Goal: Task Accomplishment & Management: Manage account settings

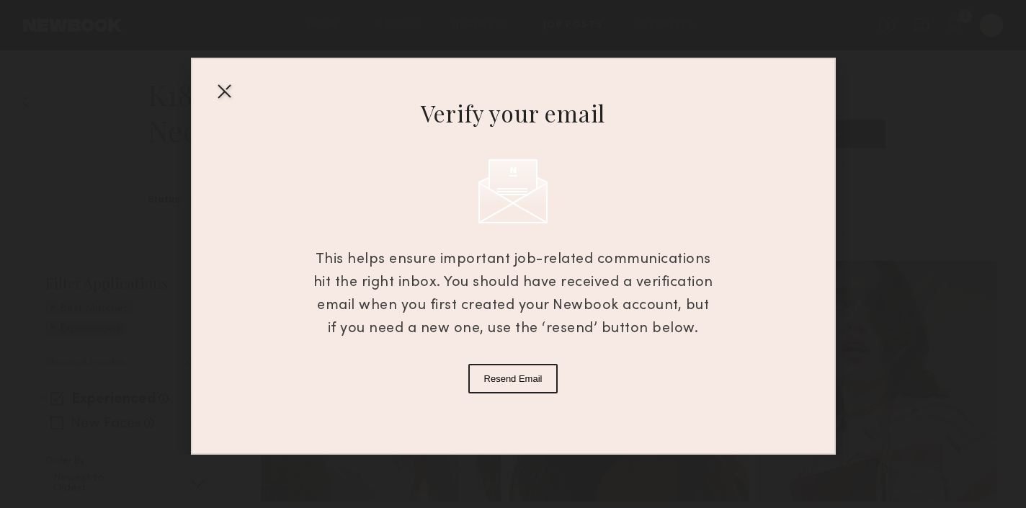
click at [511, 379] on button "Resend Email" at bounding box center [513, 379] width 90 height 30
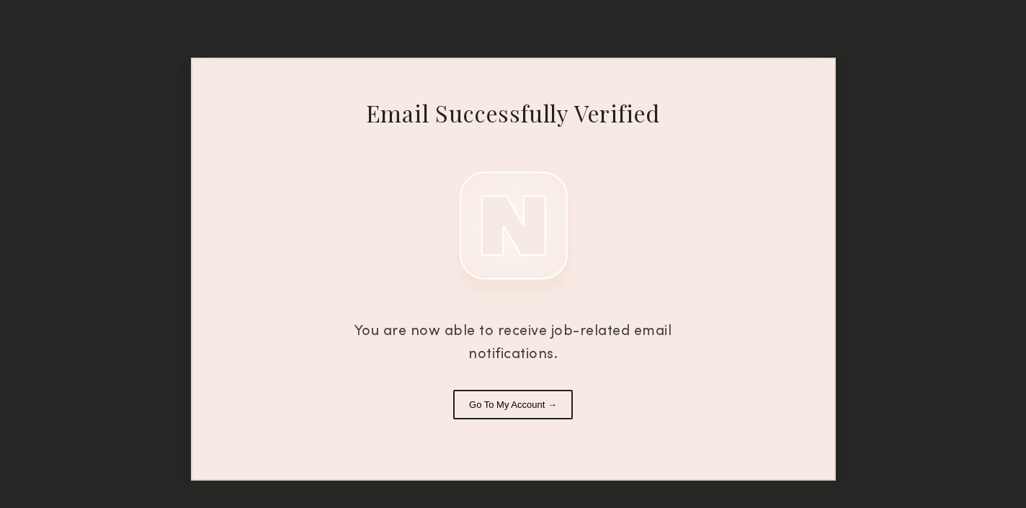
click at [512, 409] on button "Go To My Account →" at bounding box center [513, 405] width 120 height 30
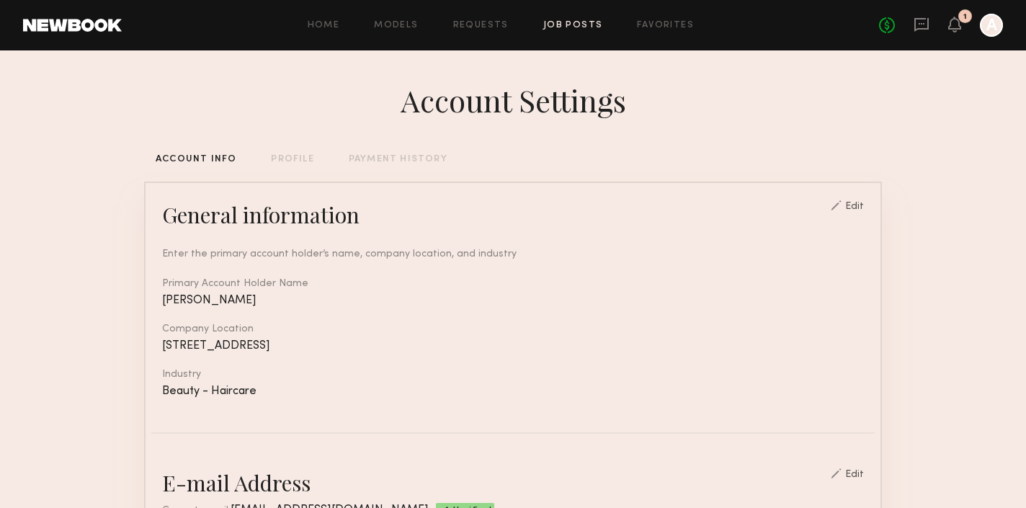
click at [562, 30] on link "Job Posts" at bounding box center [573, 25] width 60 height 9
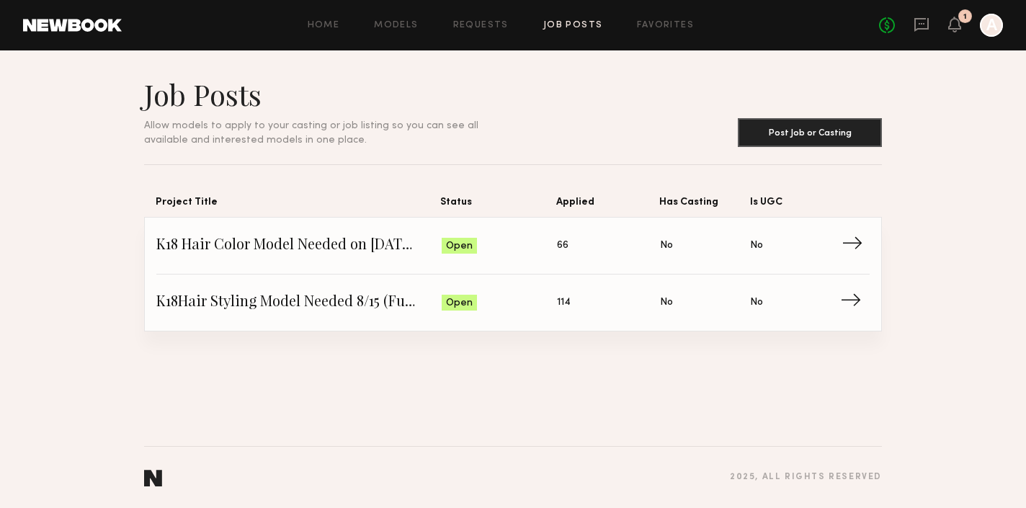
click at [857, 242] on span "→" at bounding box center [857, 246] width 30 height 22
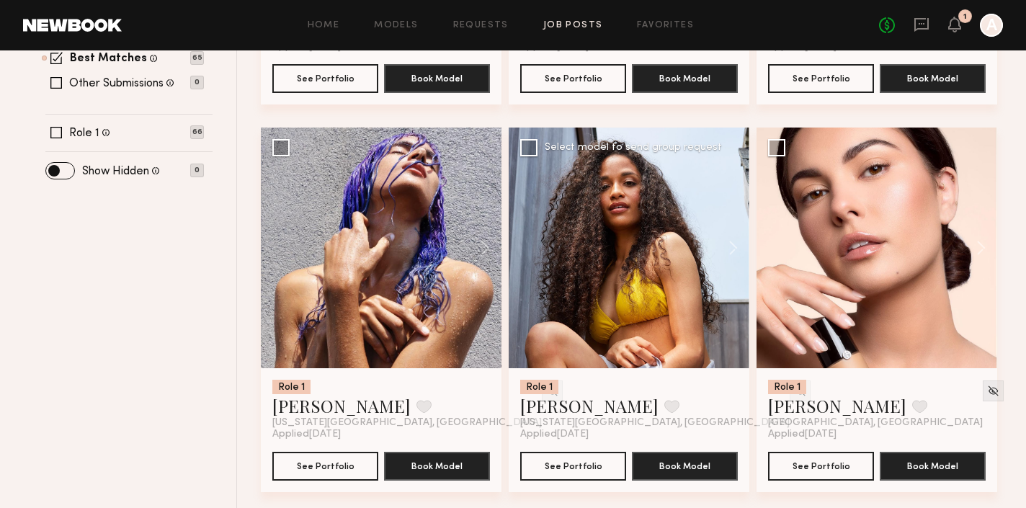
scroll to position [558, 0]
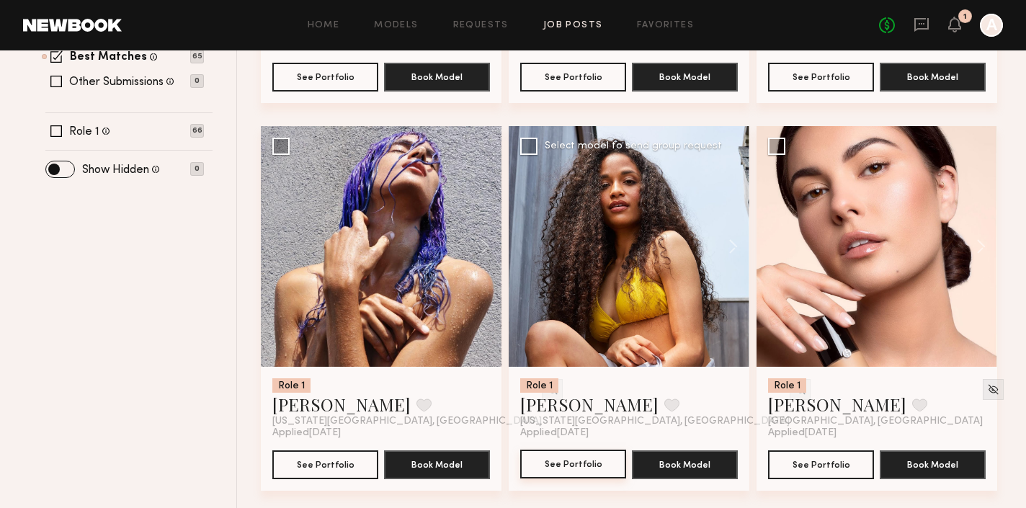
click at [583, 468] on button "See Portfolio" at bounding box center [573, 464] width 106 height 29
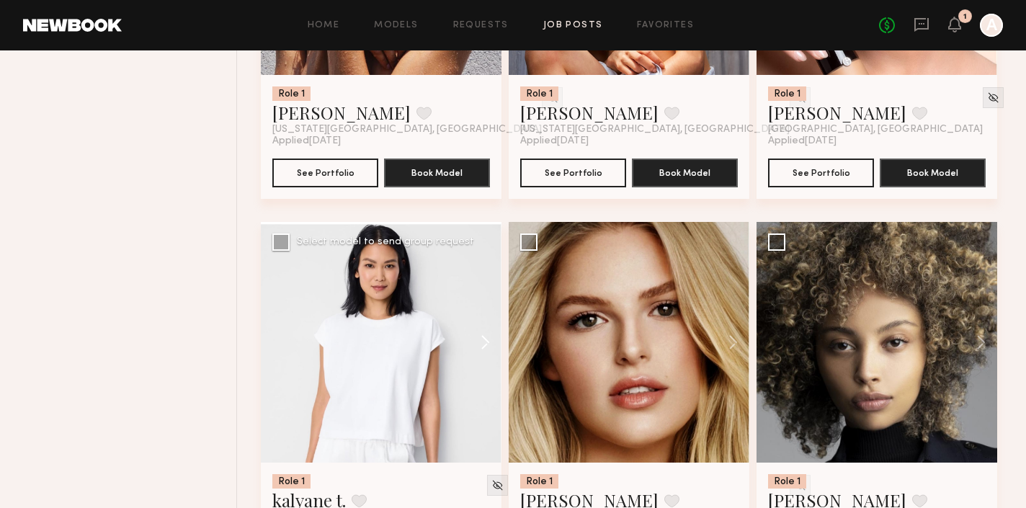
scroll to position [854, 0]
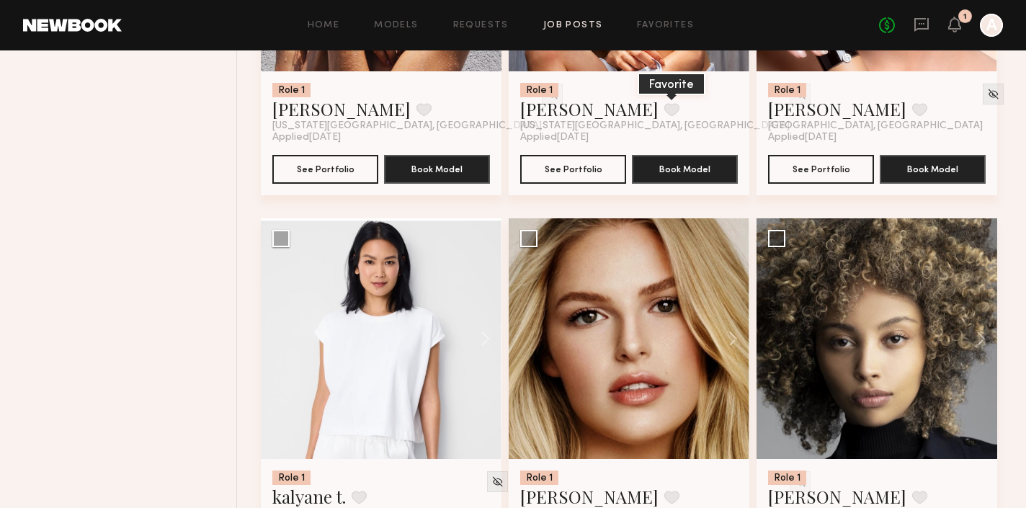
click at [664, 111] on button at bounding box center [671, 109] width 15 height 13
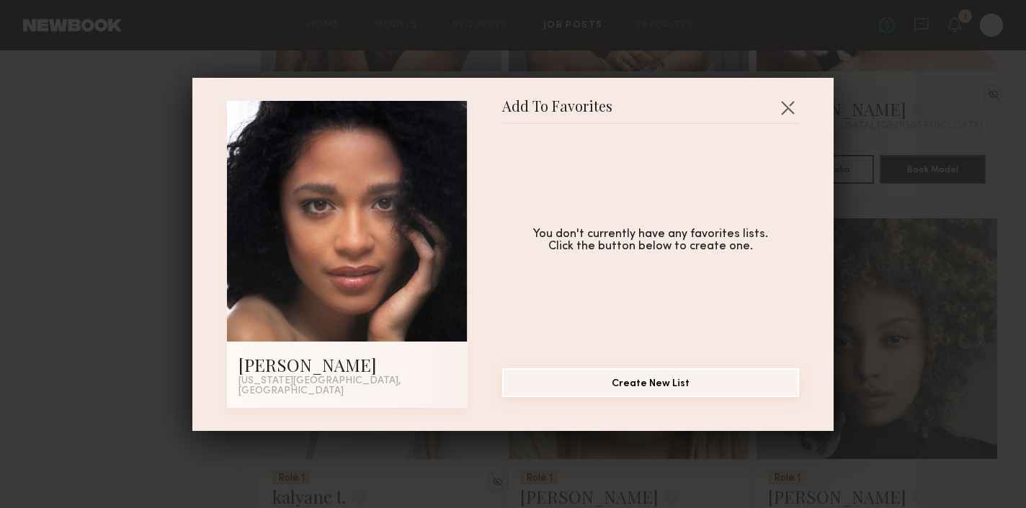
click at [656, 384] on button "Create New List" at bounding box center [650, 382] width 297 height 29
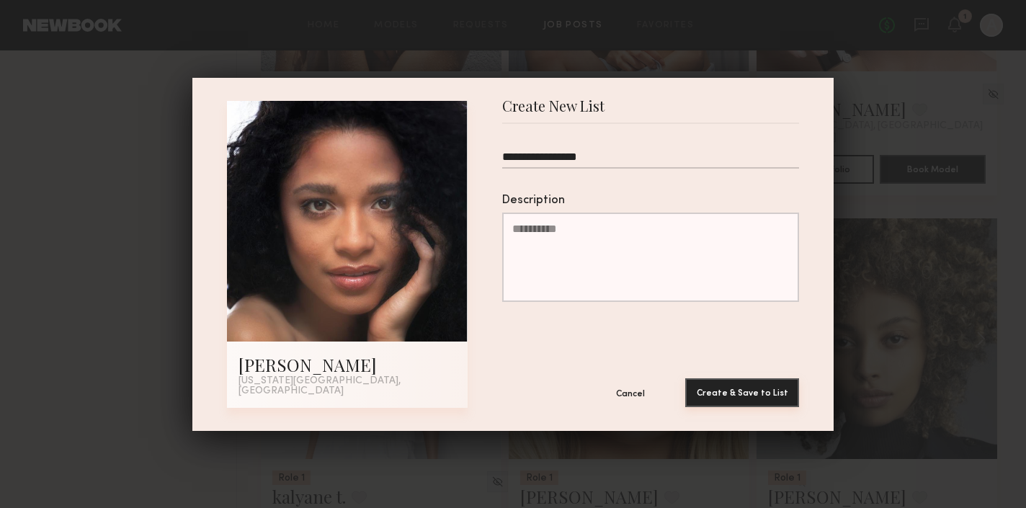
type input "**********"
click at [744, 384] on button "Create & Save to List" at bounding box center [742, 392] width 114 height 29
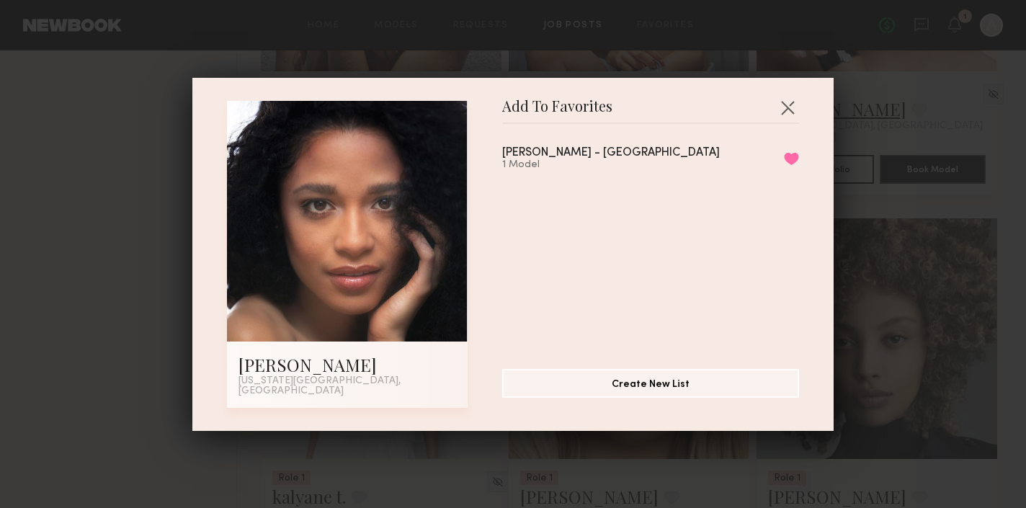
click at [792, 110] on button "button" at bounding box center [787, 107] width 23 height 23
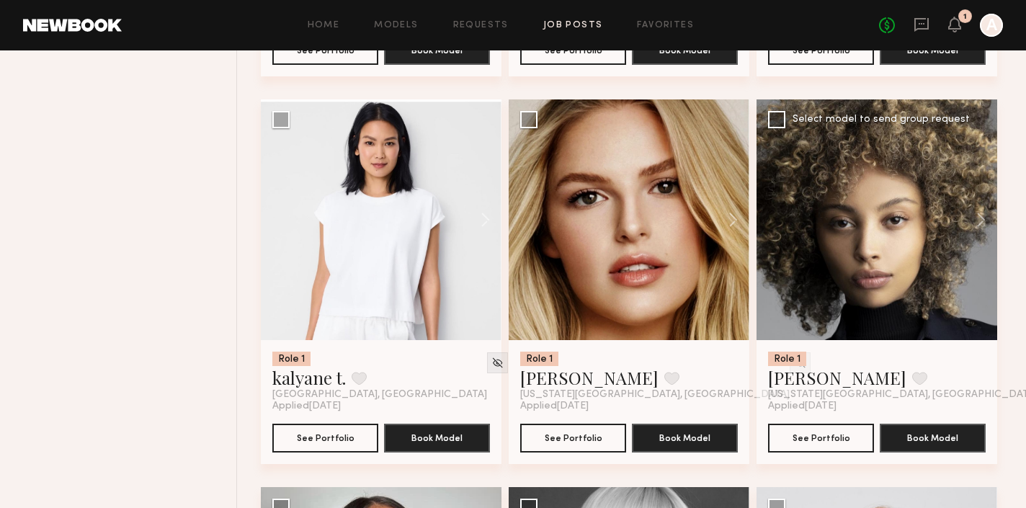
scroll to position [975, 0]
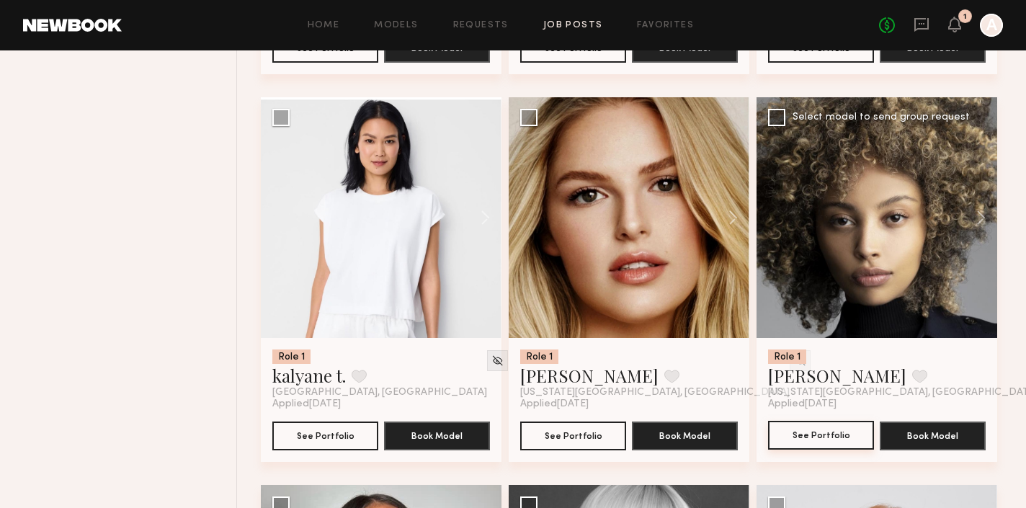
click at [823, 429] on button "See Portfolio" at bounding box center [821, 435] width 106 height 29
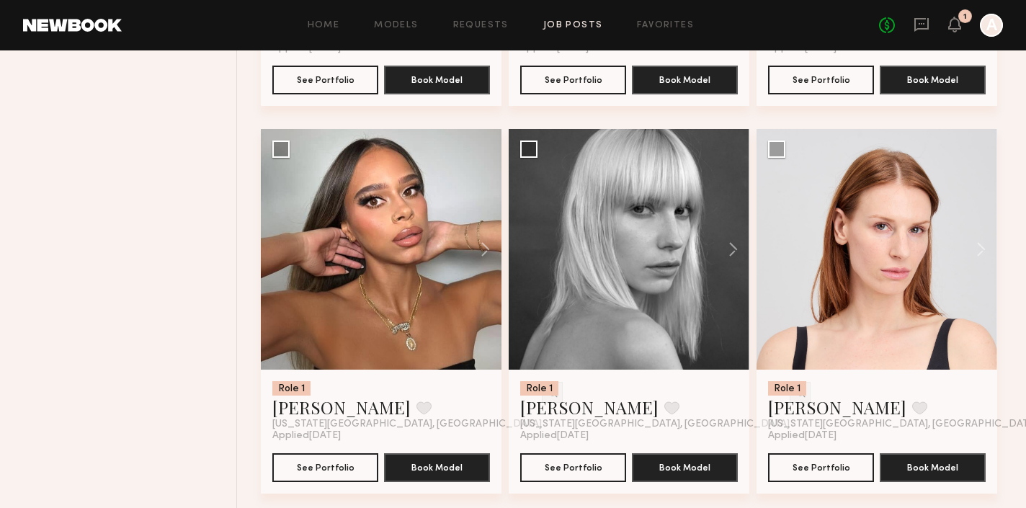
scroll to position [1332, 0]
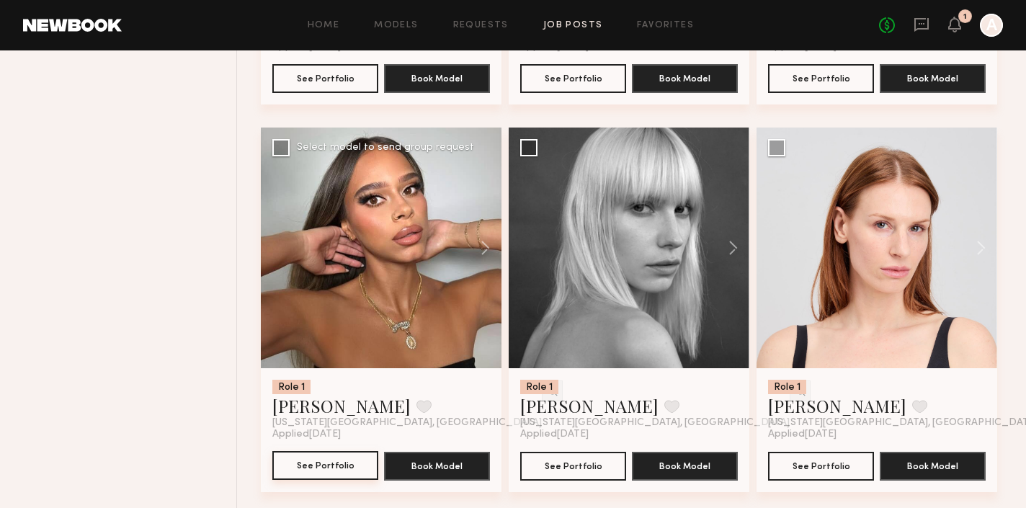
click at [321, 462] on button "See Portfolio" at bounding box center [325, 465] width 106 height 29
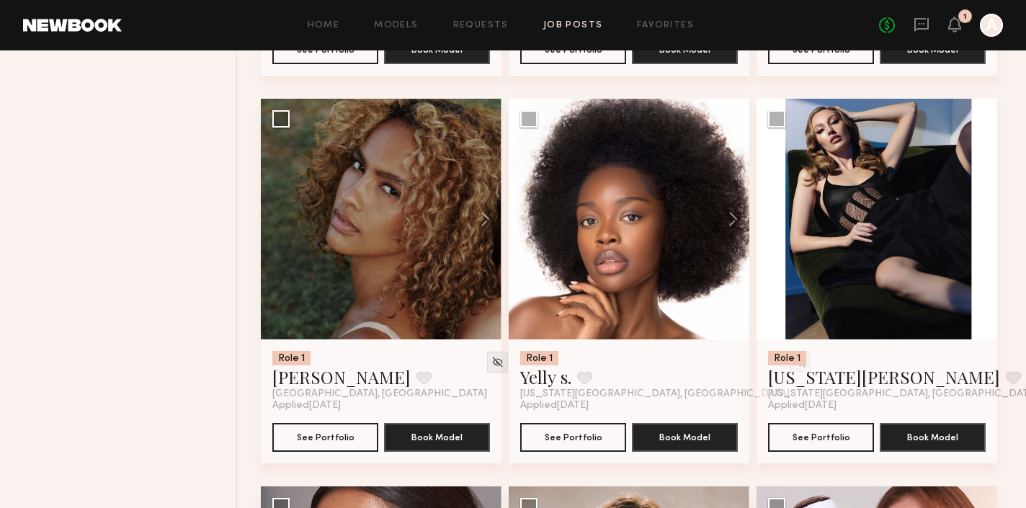
scroll to position [2916, 0]
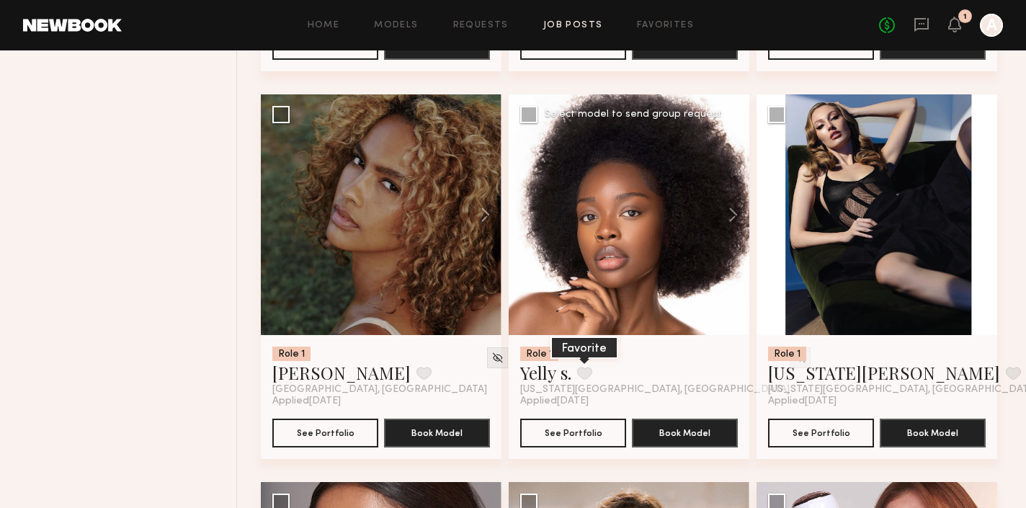
click at [584, 375] on button at bounding box center [584, 373] width 15 height 13
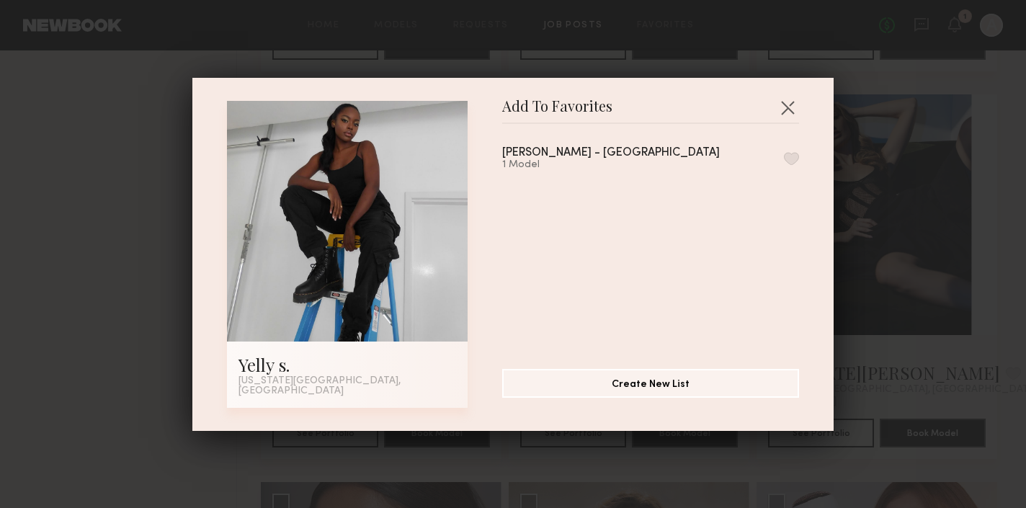
click at [559, 159] on div "Kendra - Brooklyn" at bounding box center [611, 153] width 218 height 12
click at [792, 161] on button "button" at bounding box center [791, 158] width 15 height 13
click at [783, 110] on button "button" at bounding box center [787, 107] width 23 height 23
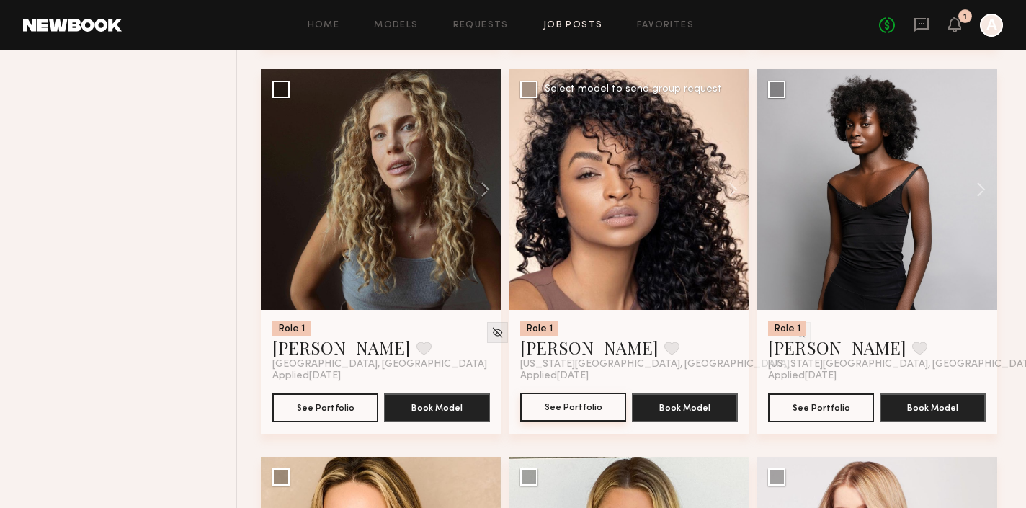
scroll to position [3716, 1]
click at [597, 409] on button "See Portfolio" at bounding box center [572, 407] width 106 height 29
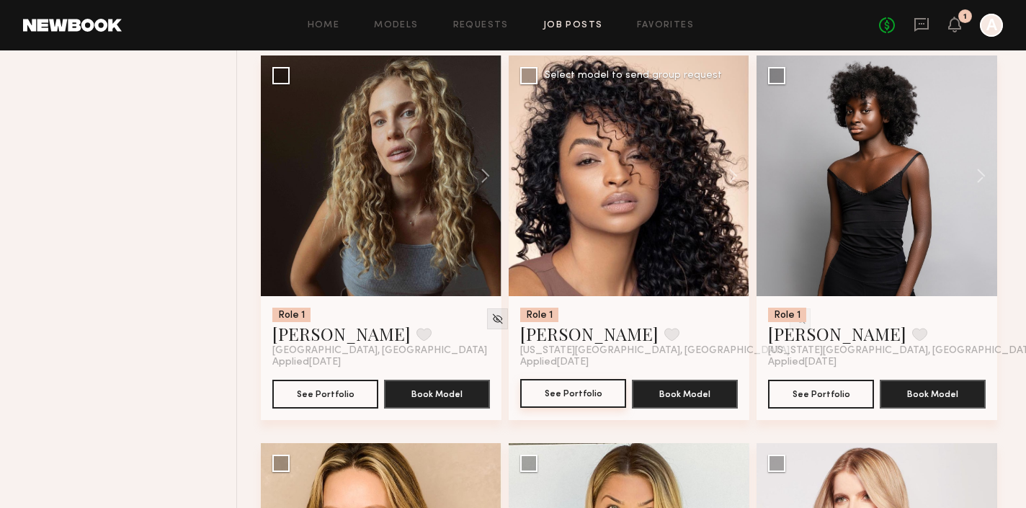
scroll to position [3731, 0]
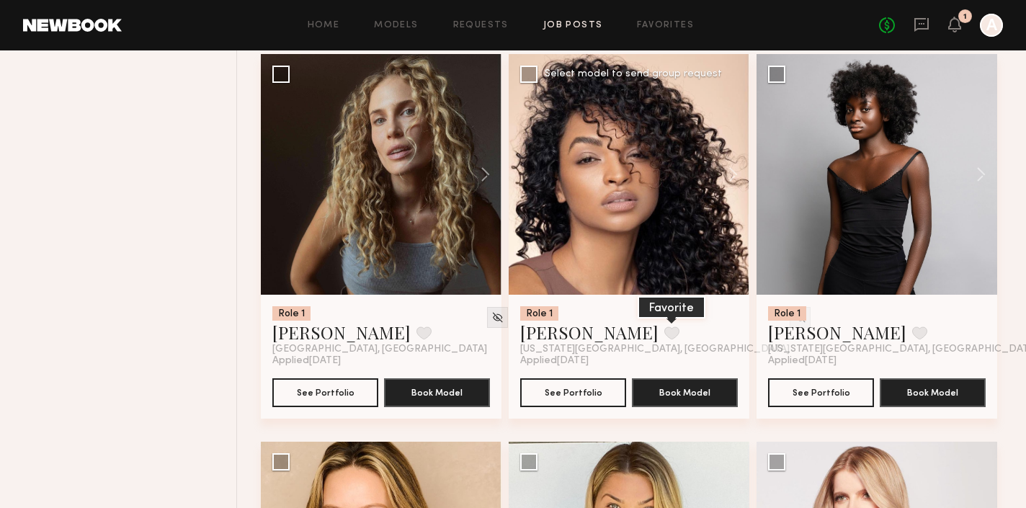
click at [664, 334] on button at bounding box center [671, 332] width 15 height 13
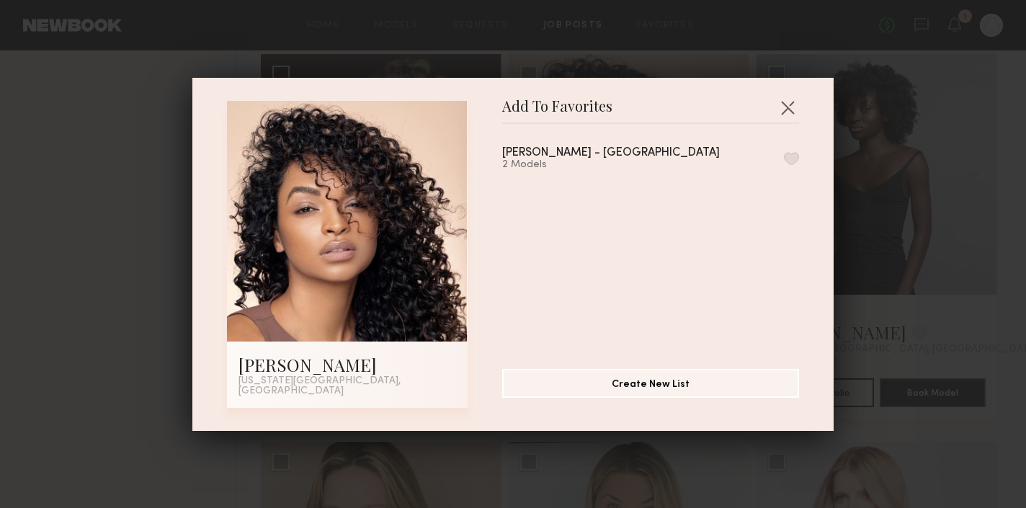
click at [792, 161] on button "button" at bounding box center [791, 158] width 15 height 13
click at [790, 114] on button "button" at bounding box center [787, 107] width 23 height 23
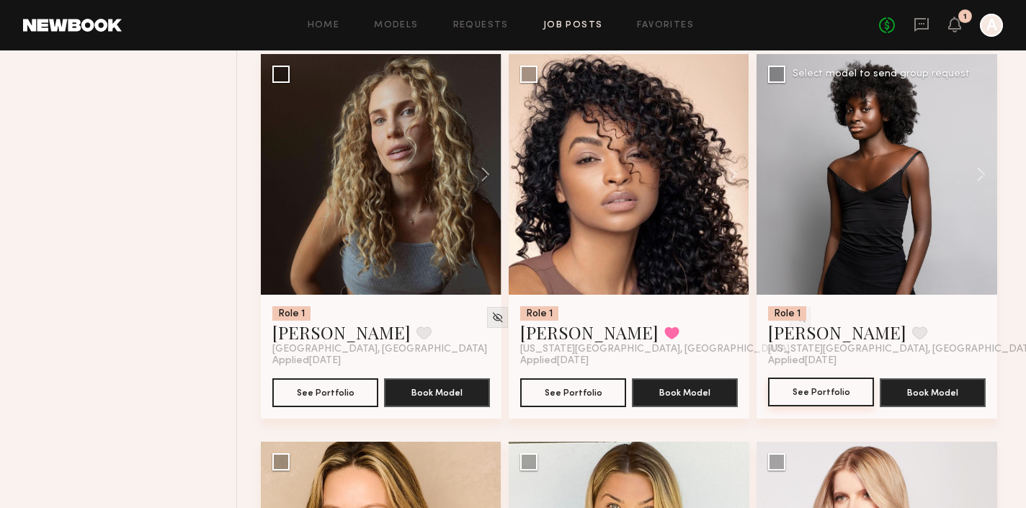
click at [829, 388] on button "See Portfolio" at bounding box center [821, 392] width 106 height 29
click at [912, 331] on button at bounding box center [919, 332] width 15 height 13
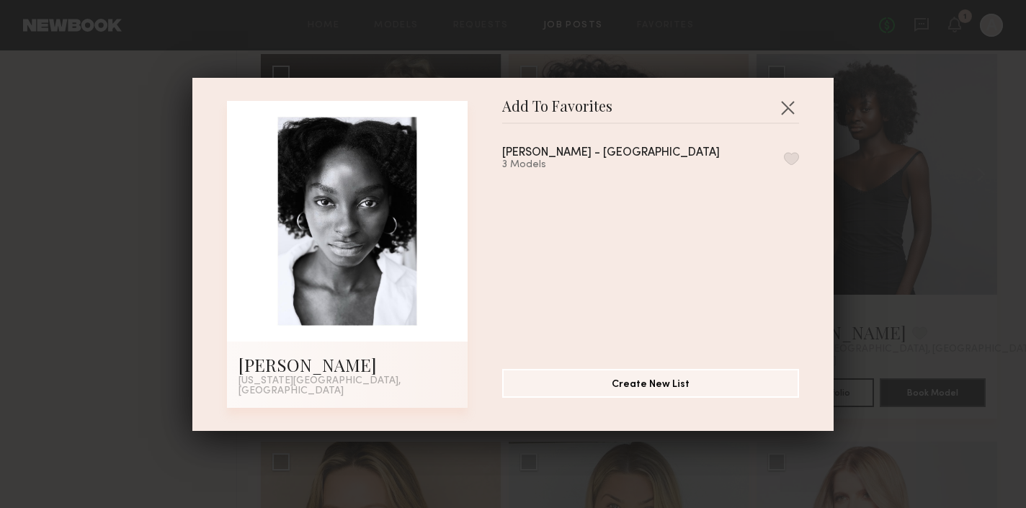
click at [795, 164] on button "button" at bounding box center [791, 158] width 15 height 13
click at [790, 112] on button "button" at bounding box center [787, 107] width 23 height 23
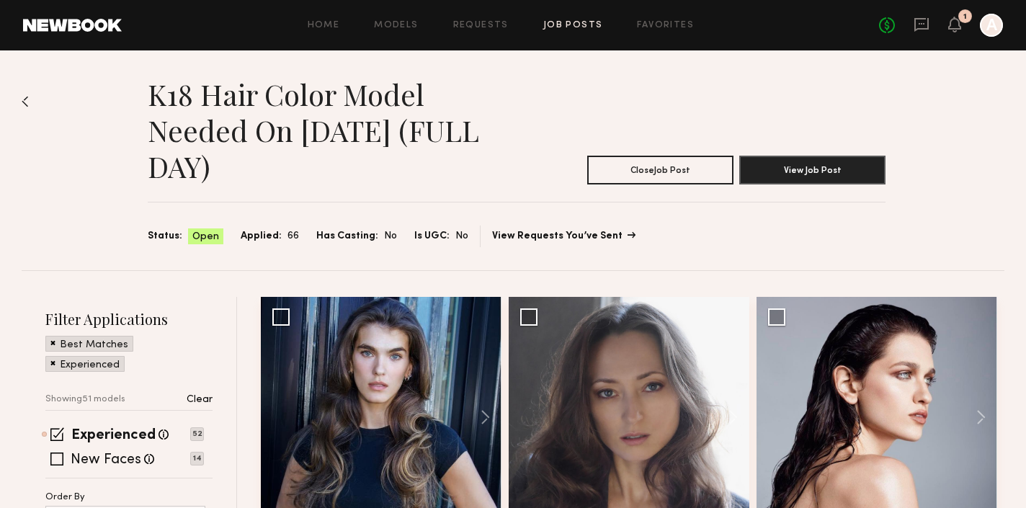
scroll to position [0, 0]
click at [24, 98] on img at bounding box center [25, 102] width 7 height 12
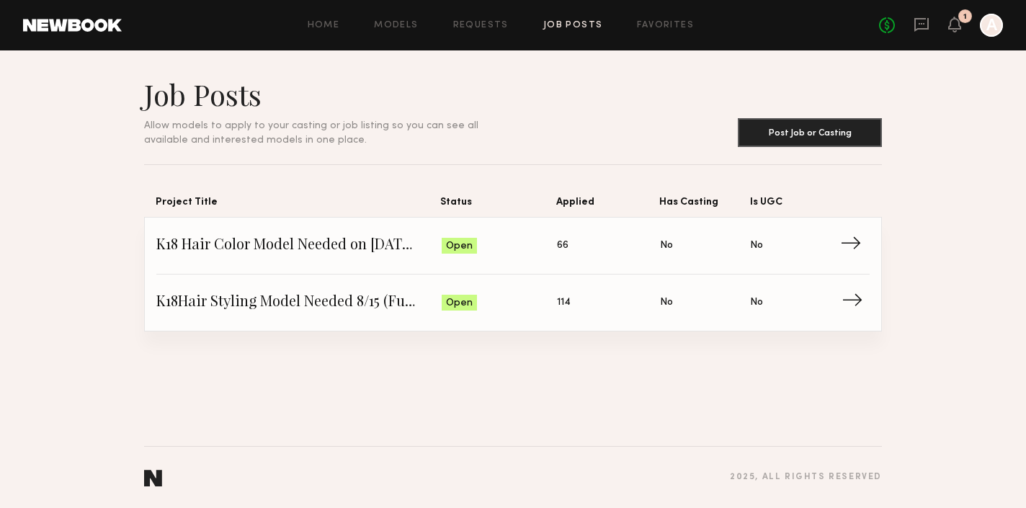
click at [506, 318] on link "K18Hair Styling Model Needed 8/15 (Full Day) Status: Open Applied: 114 Has Cast…" at bounding box center [512, 303] width 713 height 56
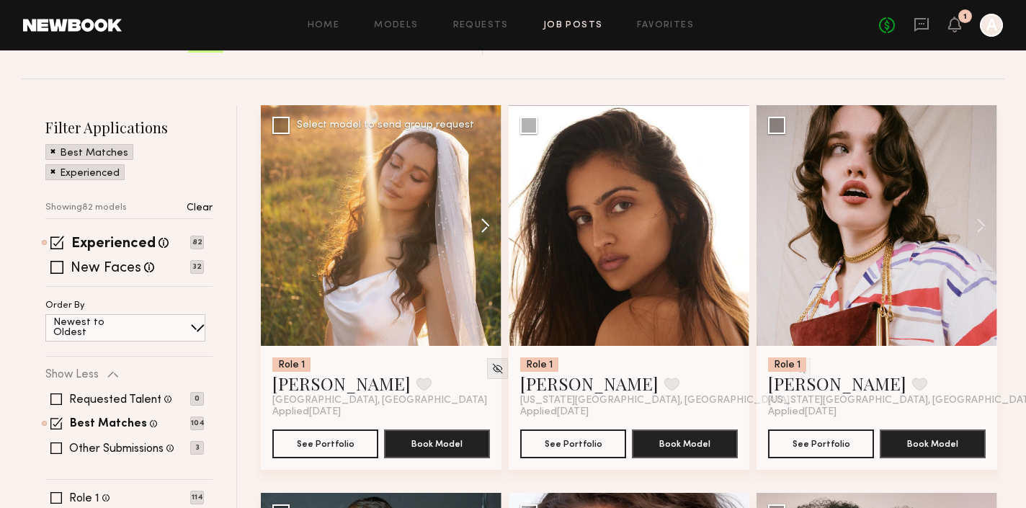
scroll to position [156, 0]
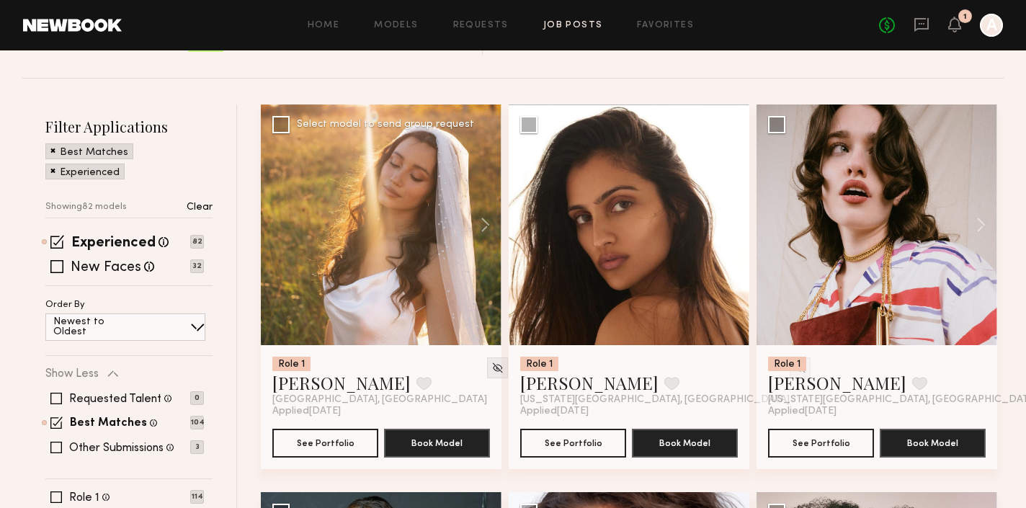
click at [352, 299] on div at bounding box center [381, 224] width 241 height 241
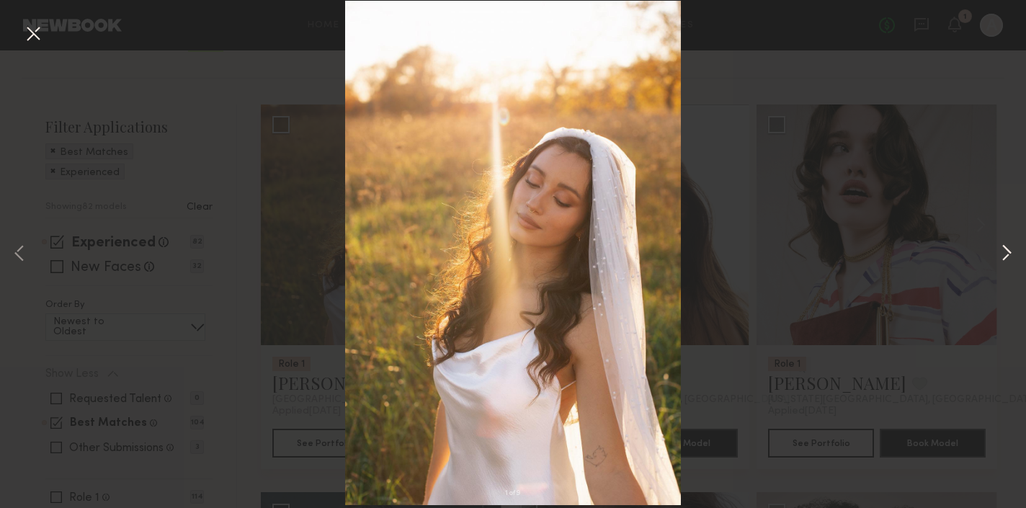
click at [1001, 251] on button at bounding box center [1006, 254] width 17 height 406
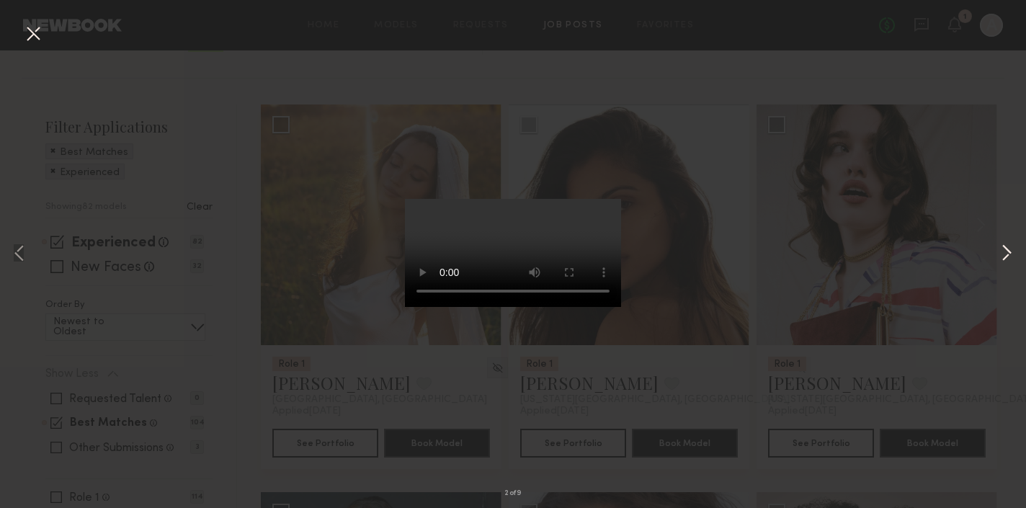
click at [1007, 251] on button at bounding box center [1006, 254] width 17 height 406
click at [35, 32] on button at bounding box center [33, 35] width 23 height 26
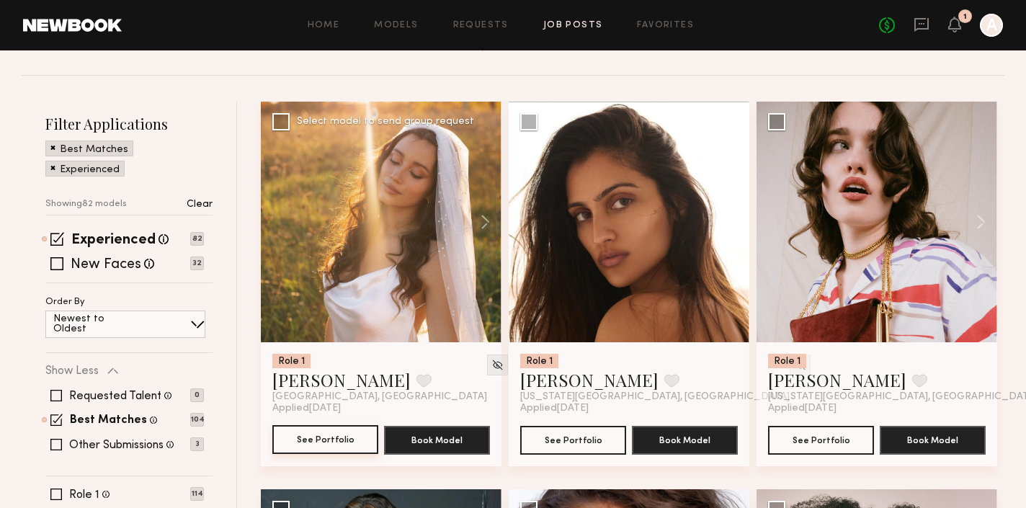
scroll to position [155, 0]
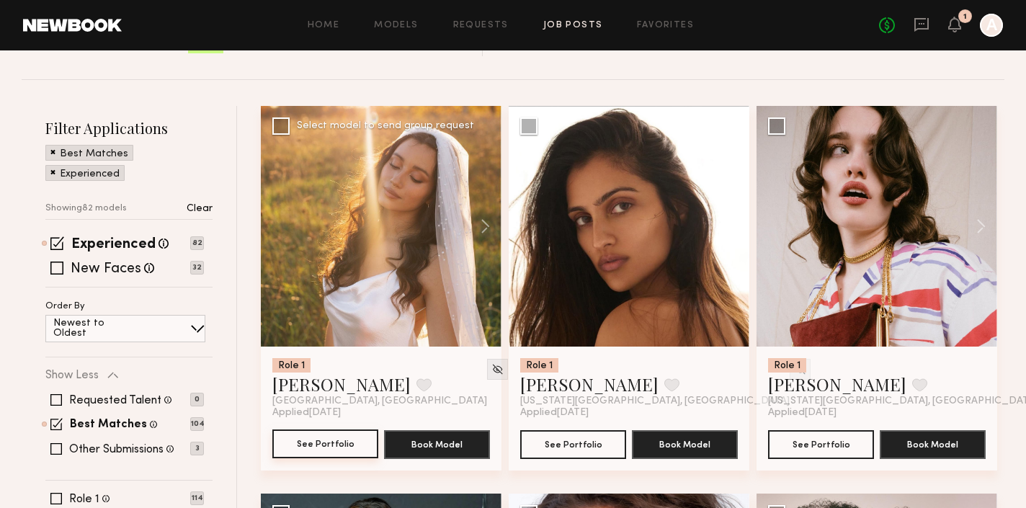
click at [336, 440] on button "See Portfolio" at bounding box center [325, 443] width 106 height 29
click at [416, 384] on button at bounding box center [423, 384] width 15 height 13
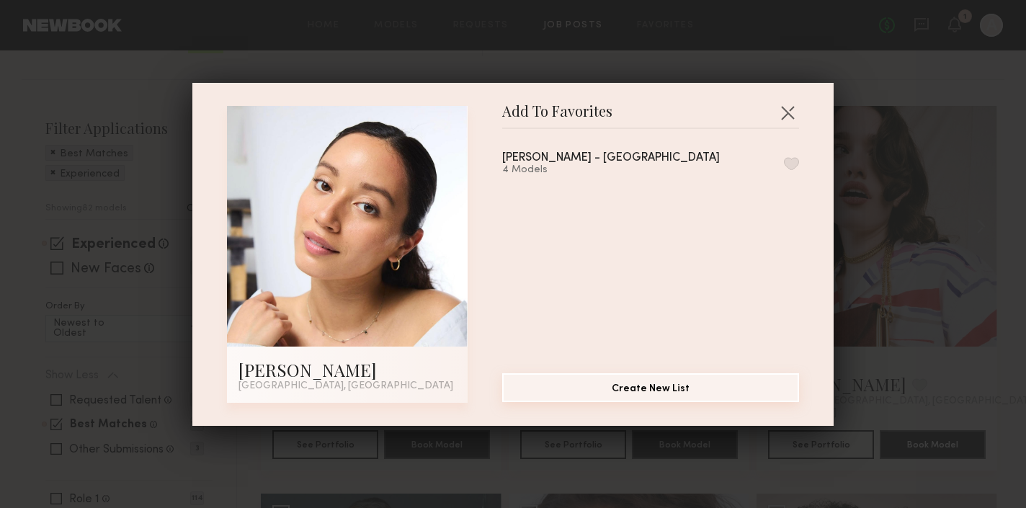
click at [581, 393] on button "Create New List" at bounding box center [650, 387] width 297 height 29
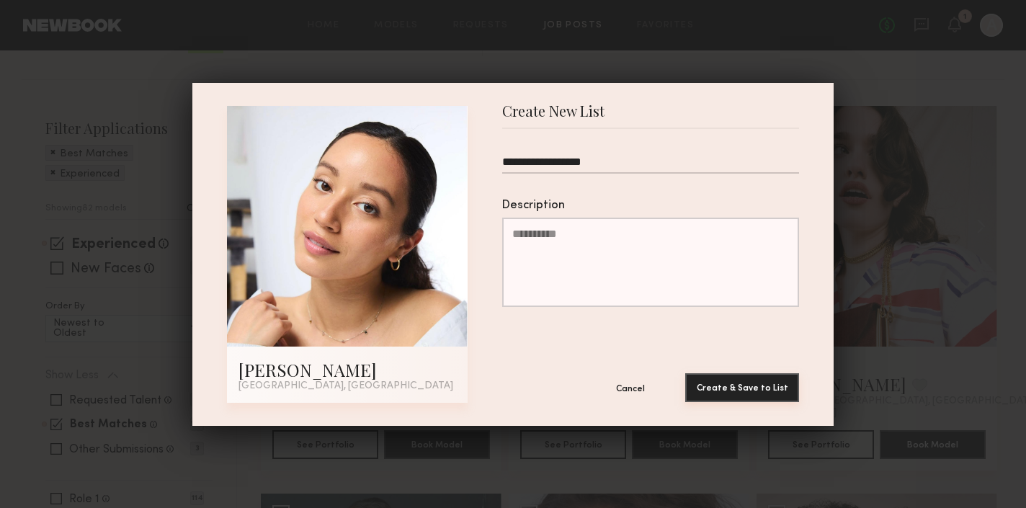
type input "**********"
click at [708, 393] on button "Create & Save to List" at bounding box center [742, 387] width 114 height 29
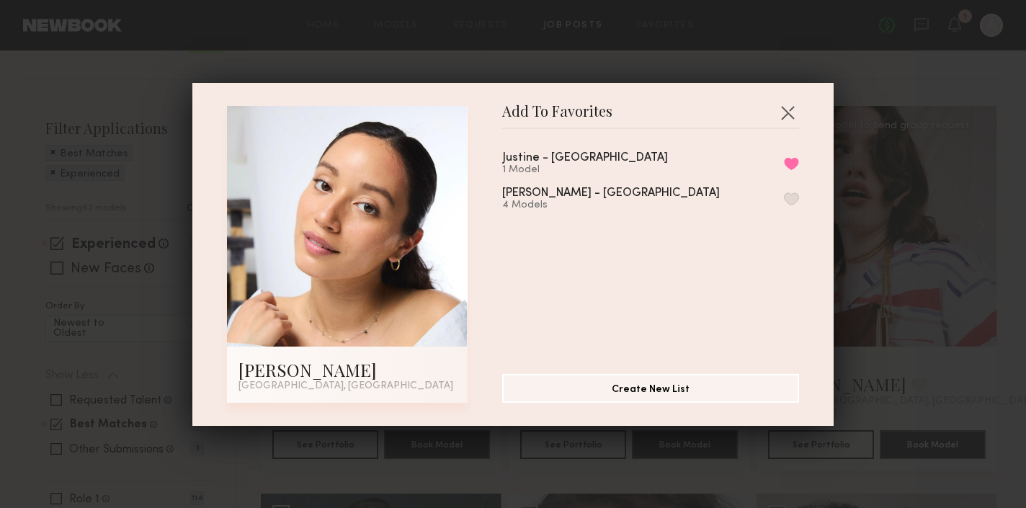
click at [790, 115] on button "button" at bounding box center [787, 112] width 23 height 23
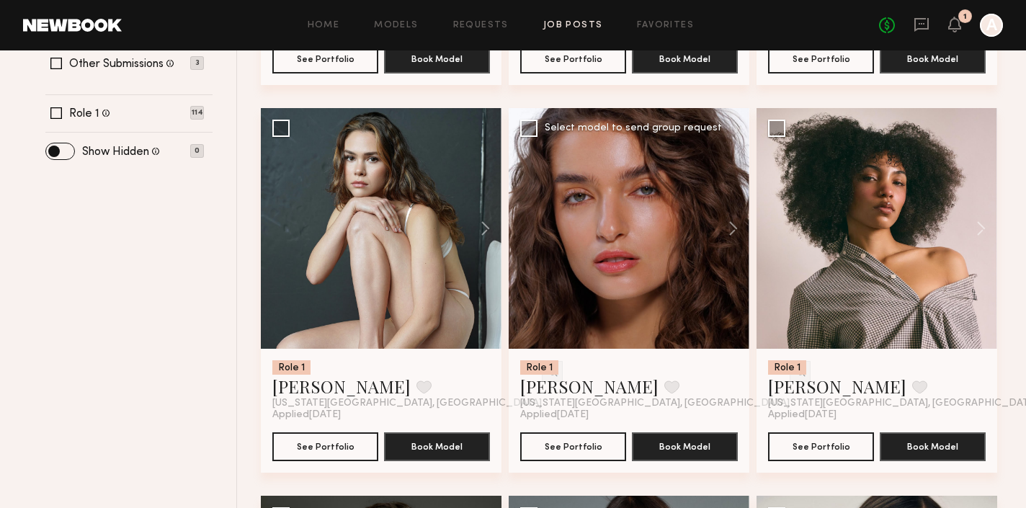
scroll to position [602, 0]
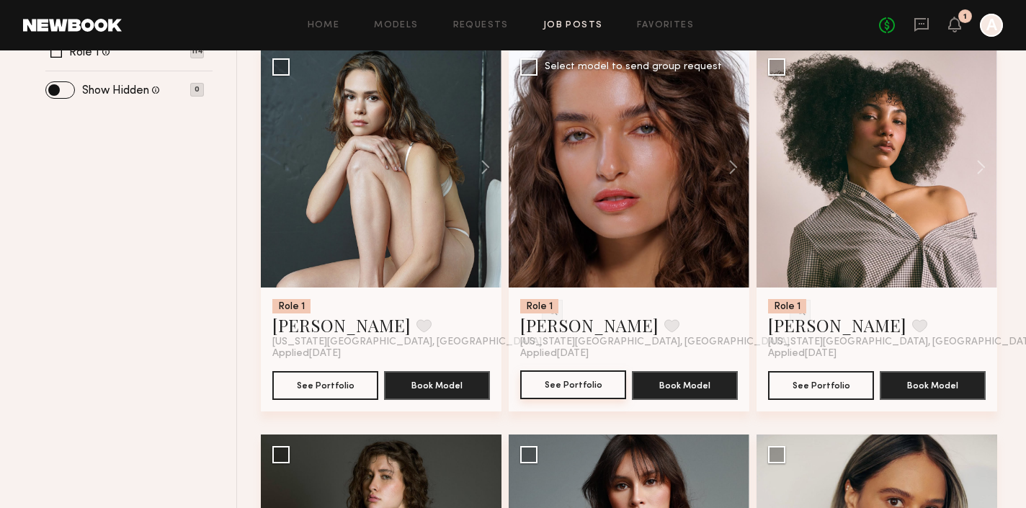
click at [566, 381] on button "See Portfolio" at bounding box center [573, 384] width 106 height 29
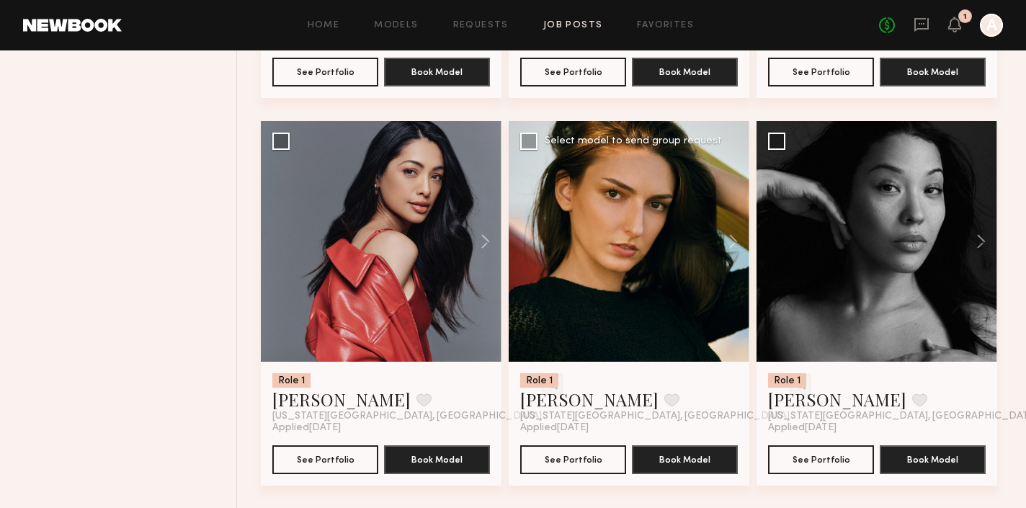
scroll to position [7903, 0]
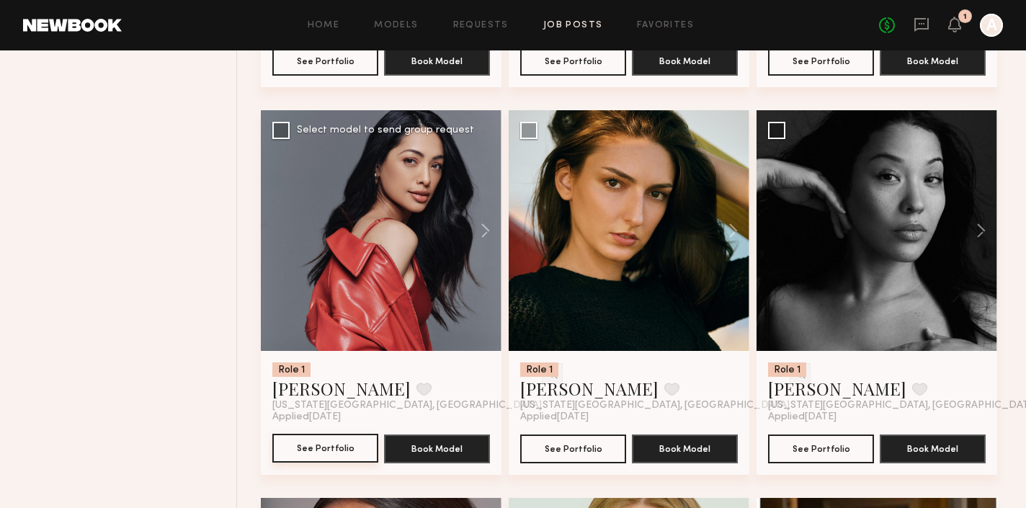
click at [312, 448] on button "See Portfolio" at bounding box center [325, 448] width 106 height 29
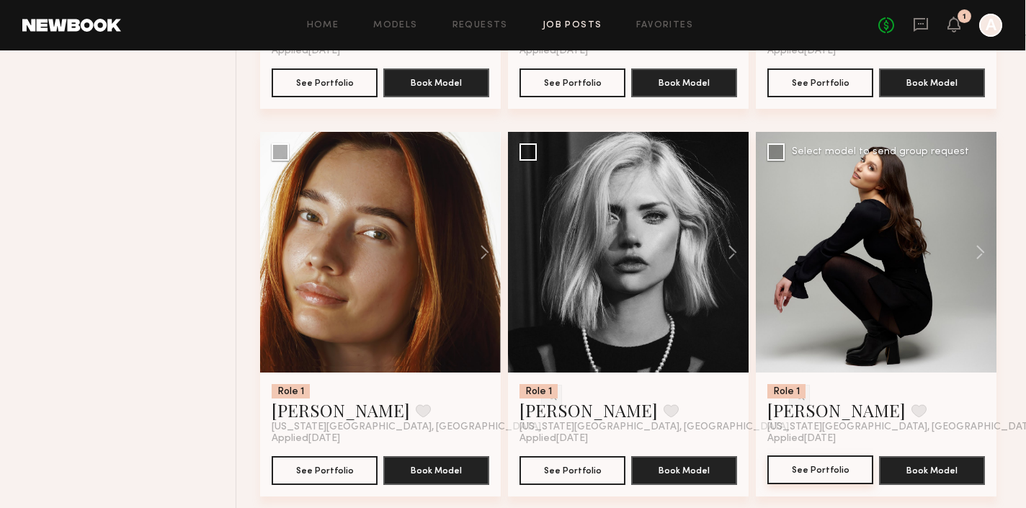
scroll to position [8653, 1]
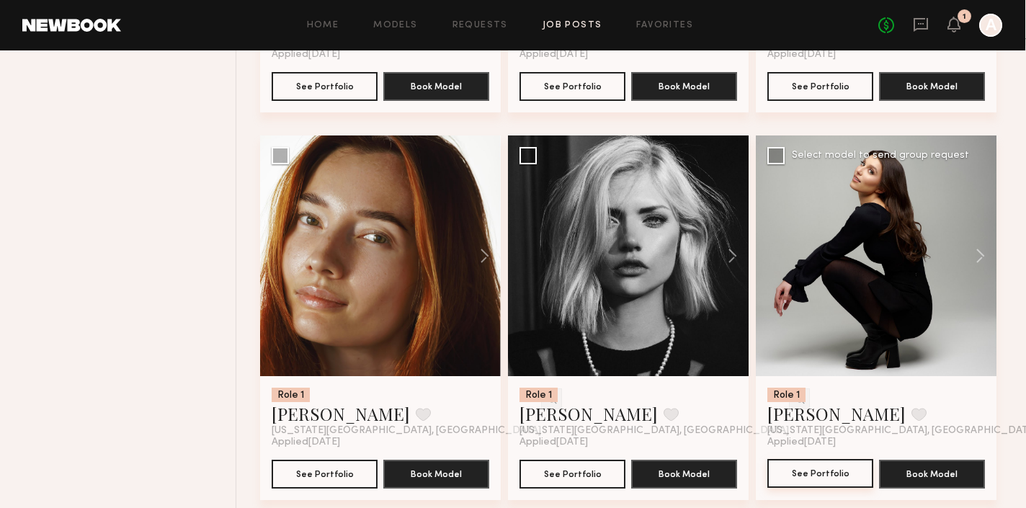
click at [842, 465] on button "See Portfolio" at bounding box center [820, 473] width 106 height 29
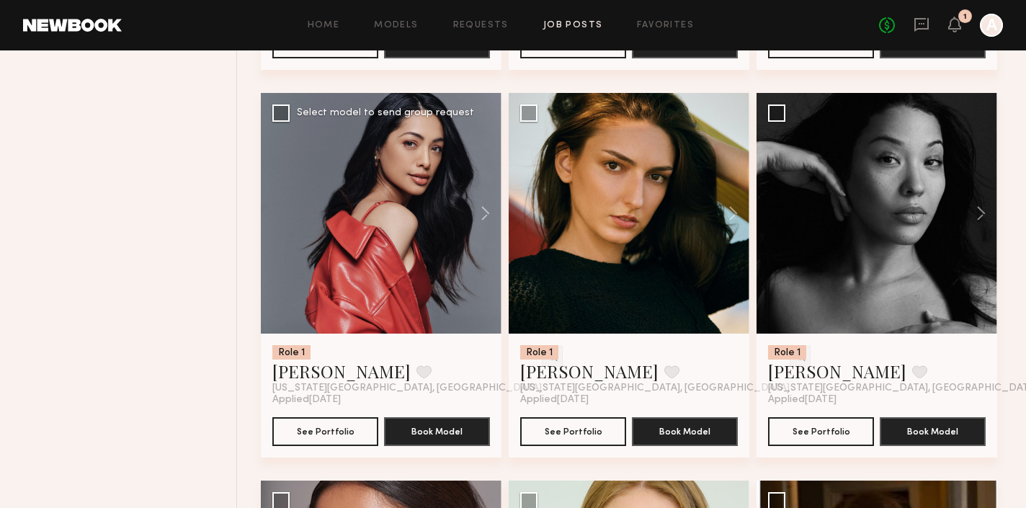
scroll to position [7873, 0]
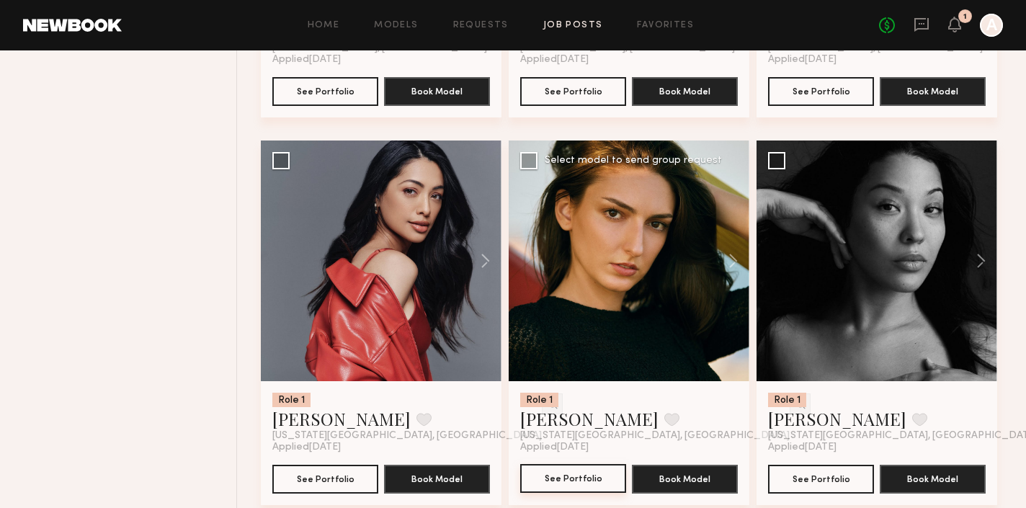
click at [561, 478] on button "See Portfolio" at bounding box center [573, 478] width 106 height 29
click at [823, 479] on button "See Portfolio" at bounding box center [821, 478] width 106 height 29
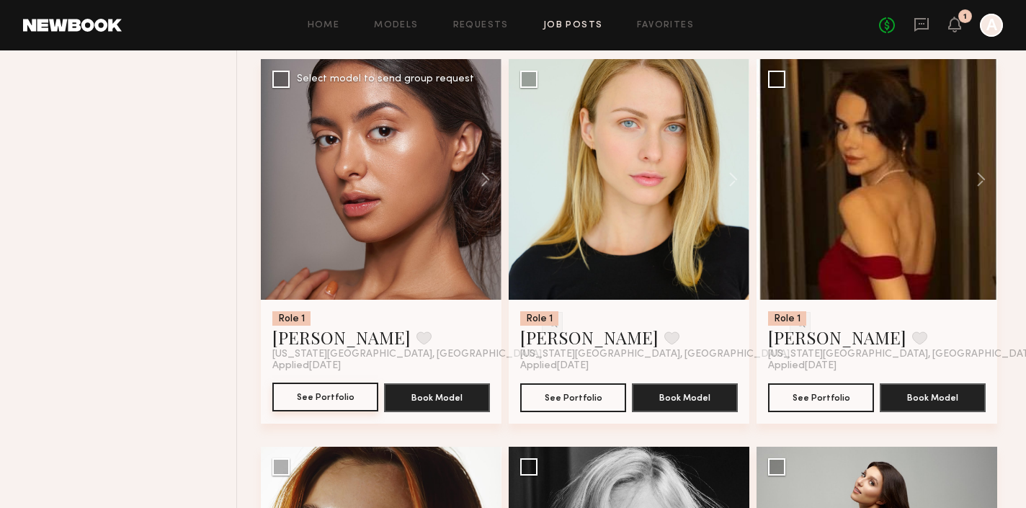
scroll to position [8342, 1]
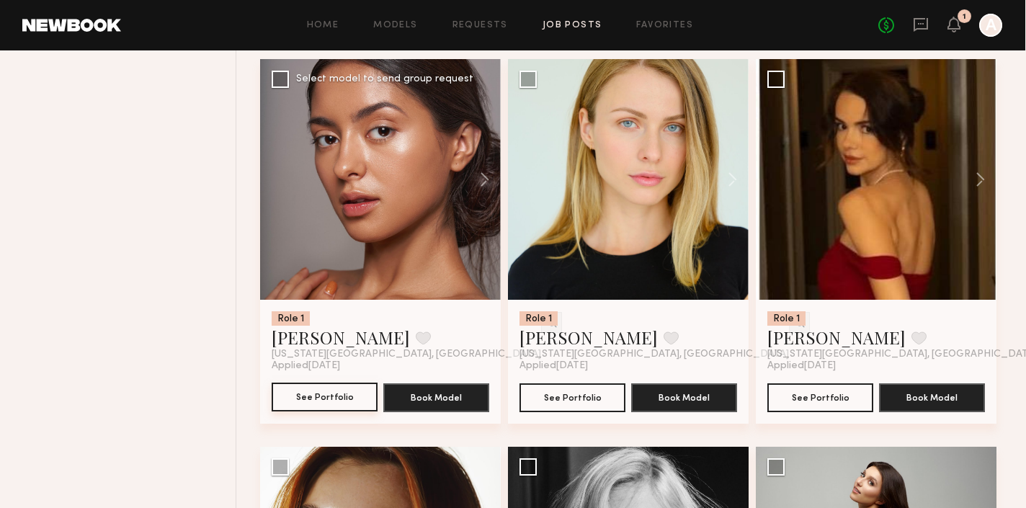
click at [300, 391] on button "See Portfolio" at bounding box center [325, 397] width 106 height 29
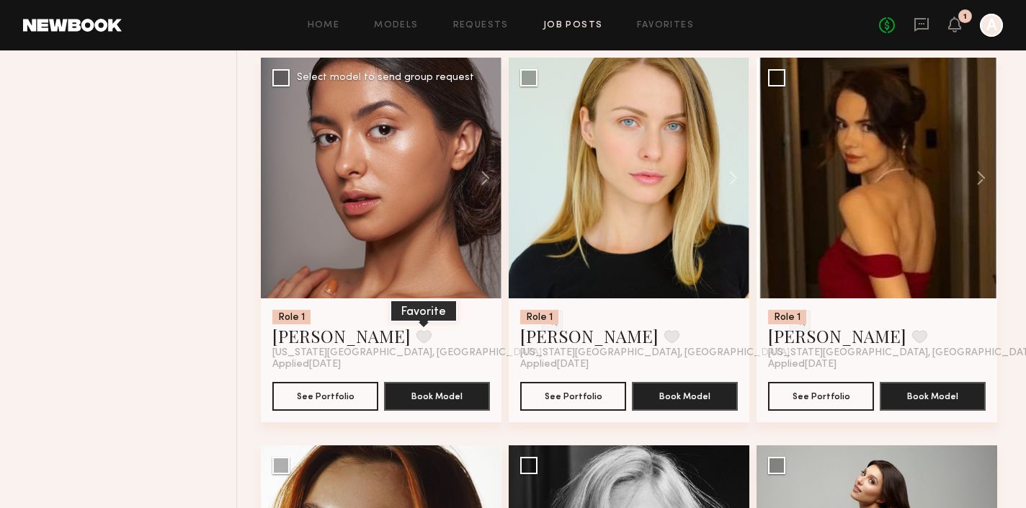
click at [416, 335] on button at bounding box center [423, 336] width 15 height 13
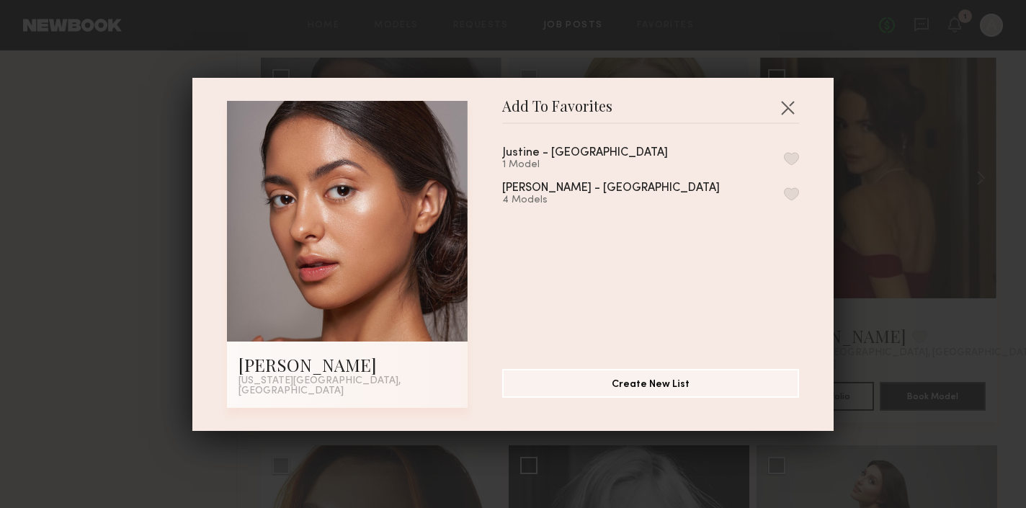
click at [788, 161] on button "button" at bounding box center [791, 158] width 15 height 13
click at [788, 107] on button "button" at bounding box center [787, 107] width 23 height 23
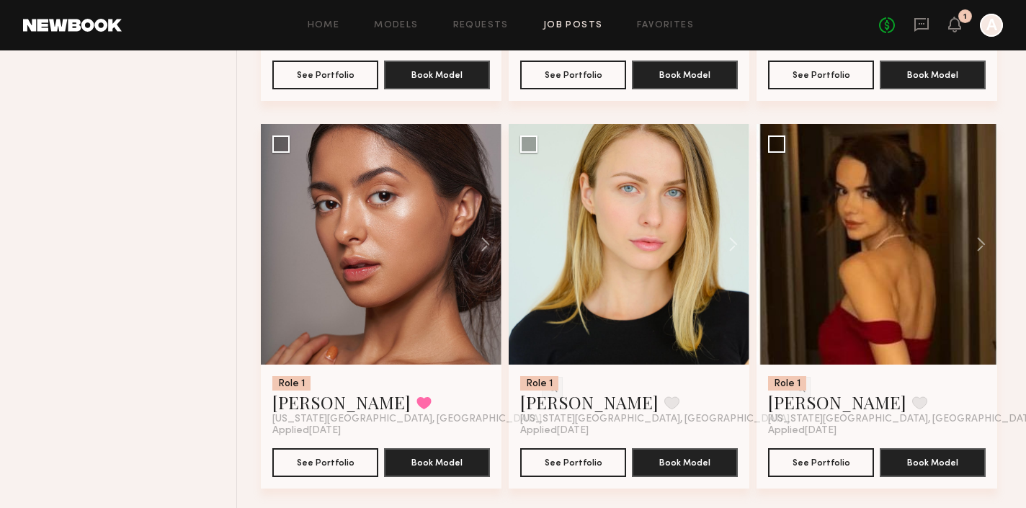
scroll to position [8280, 0]
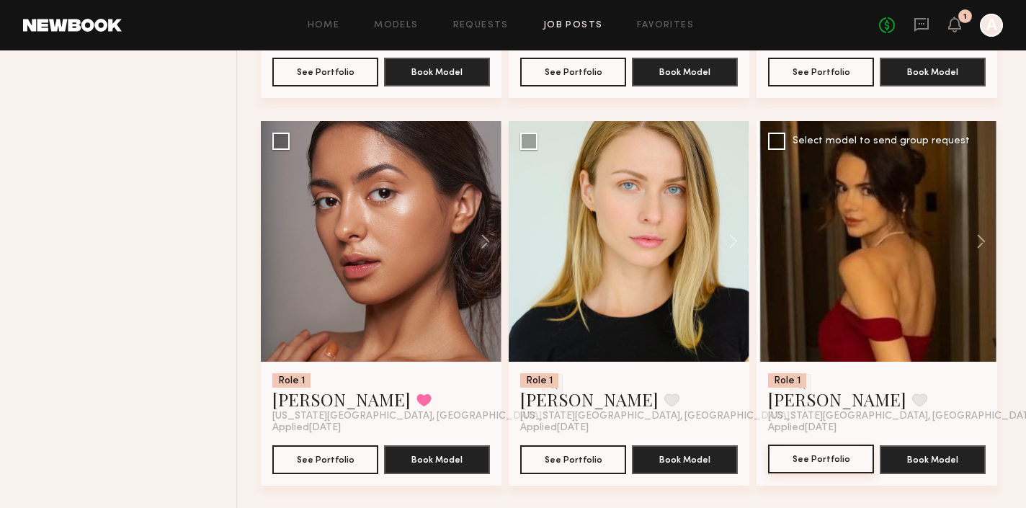
click at [810, 455] on button "See Portfolio" at bounding box center [821, 459] width 106 height 29
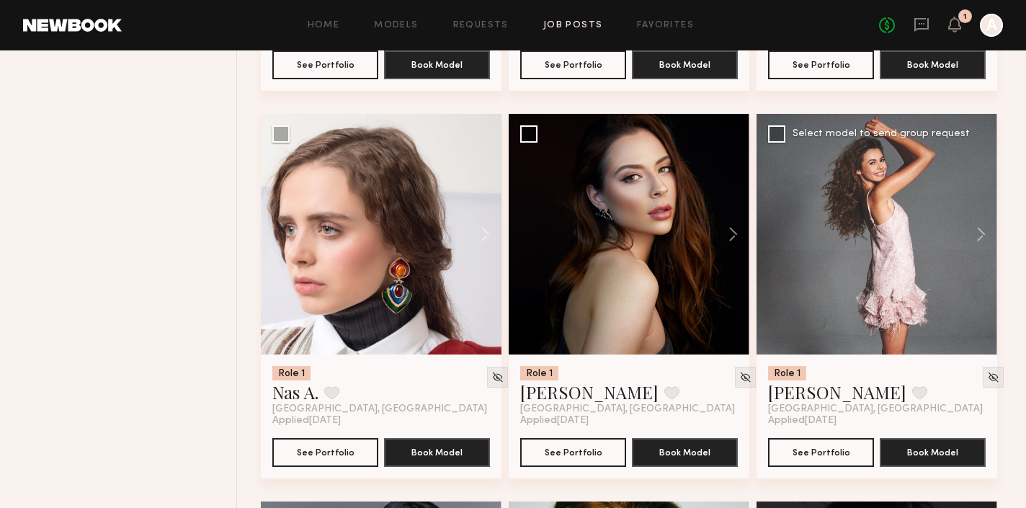
scroll to position [7517, 0]
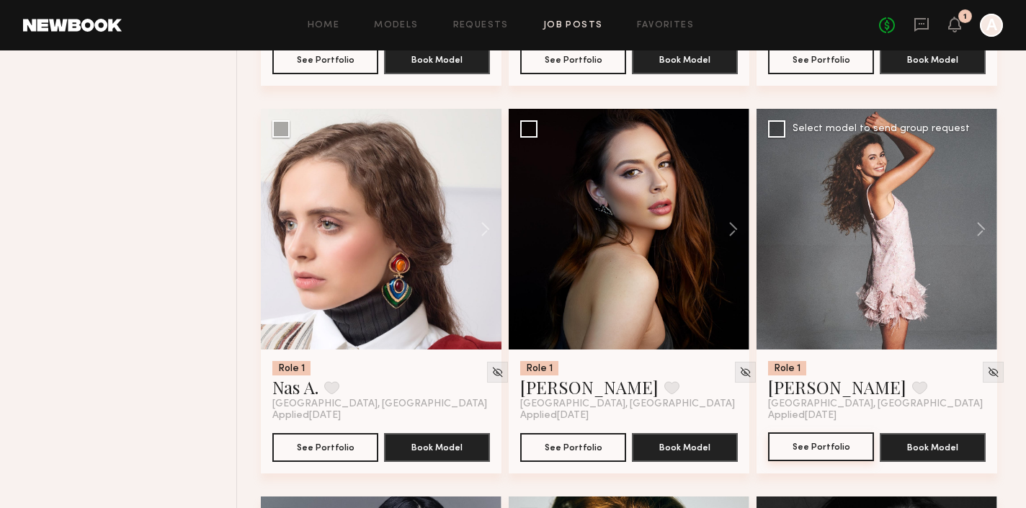
click at [829, 448] on button "See Portfolio" at bounding box center [821, 446] width 106 height 29
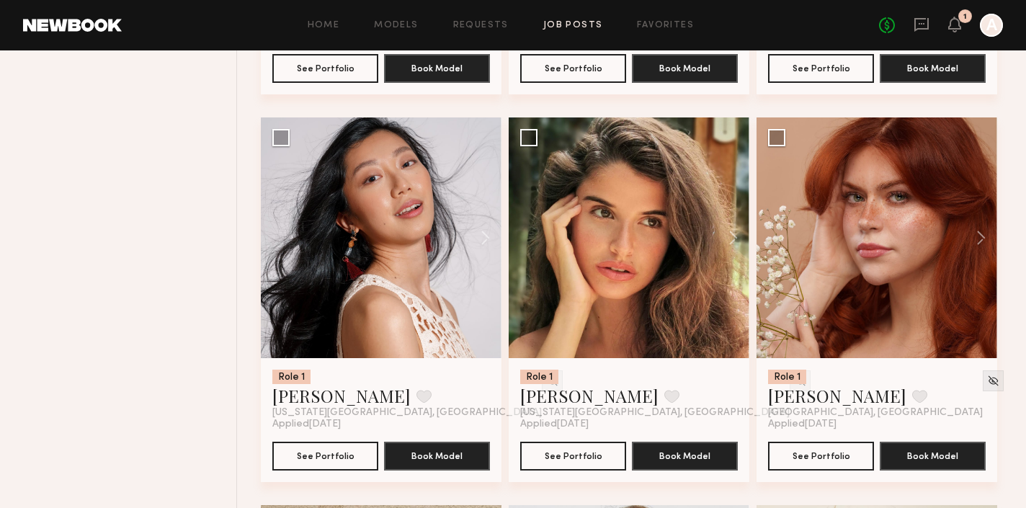
scroll to position [6350, 0]
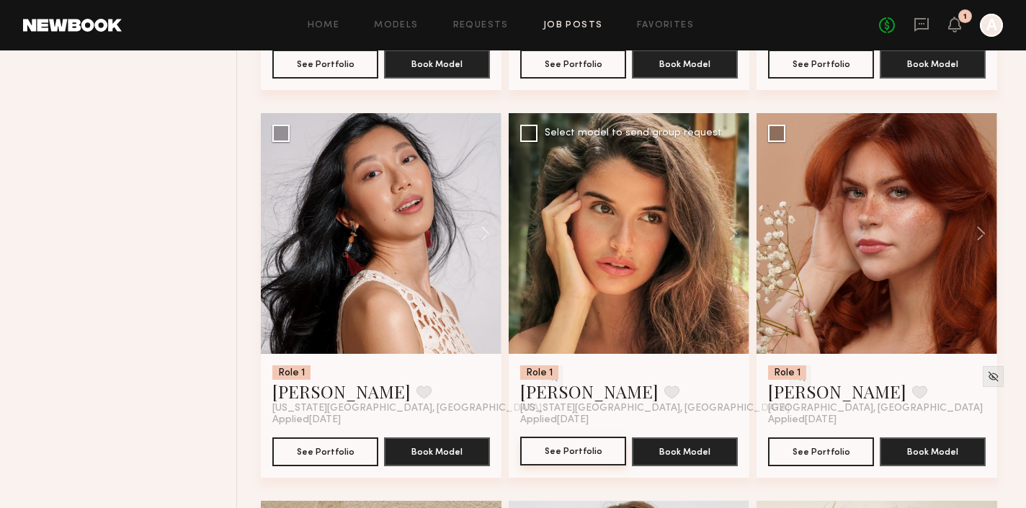
click at [549, 456] on button "See Portfolio" at bounding box center [573, 451] width 106 height 29
click at [319, 442] on button "See Portfolio" at bounding box center [325, 451] width 106 height 29
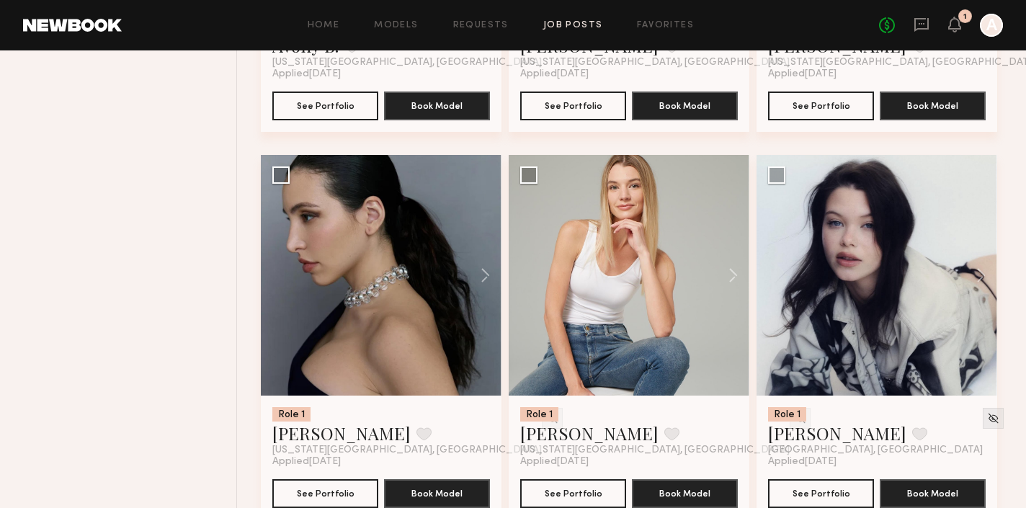
scroll to position [5922, 0]
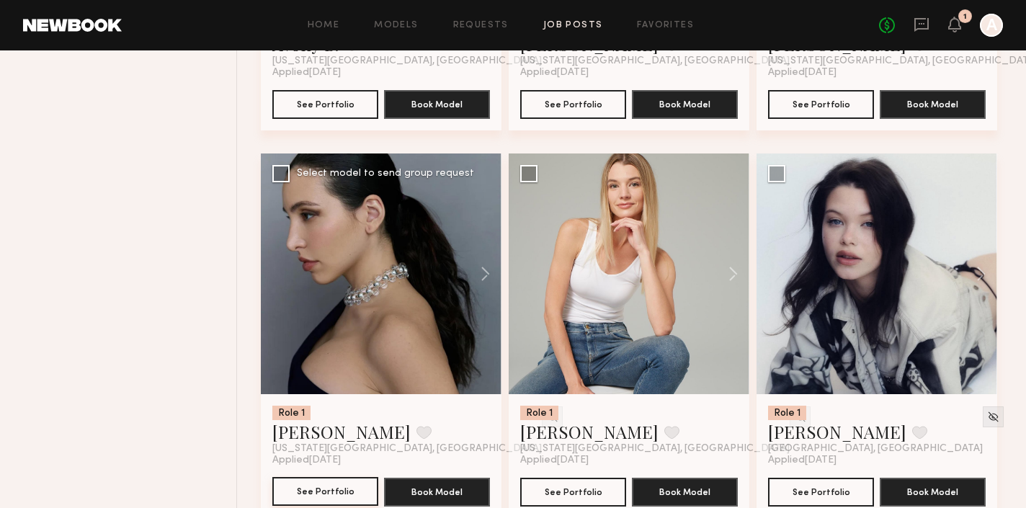
click at [285, 493] on button "See Portfolio" at bounding box center [325, 491] width 106 height 29
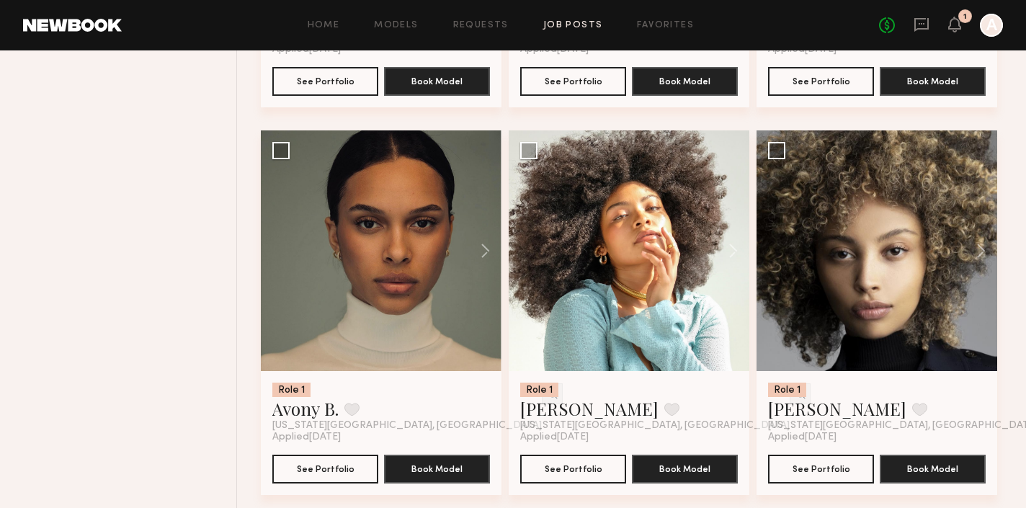
scroll to position [5568, 0]
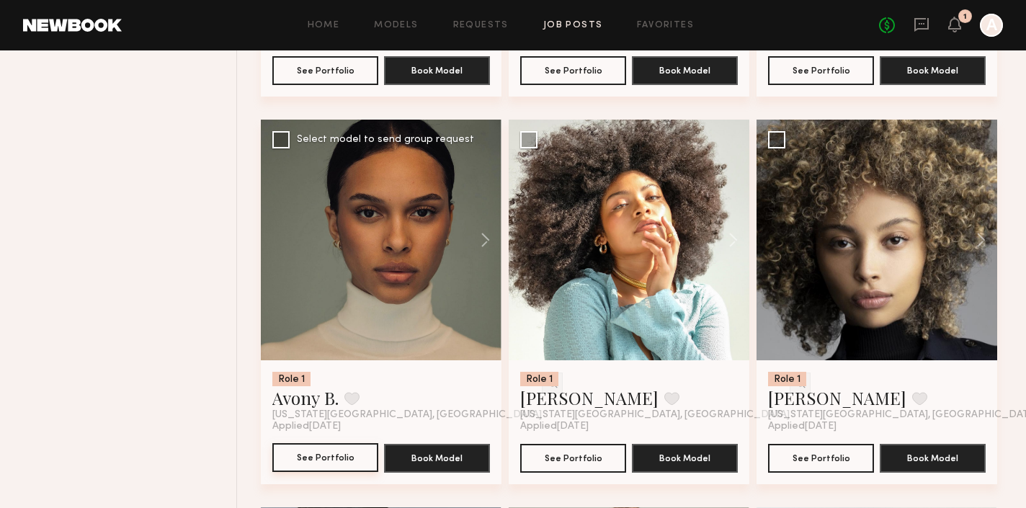
click at [320, 461] on button "See Portfolio" at bounding box center [325, 457] width 106 height 29
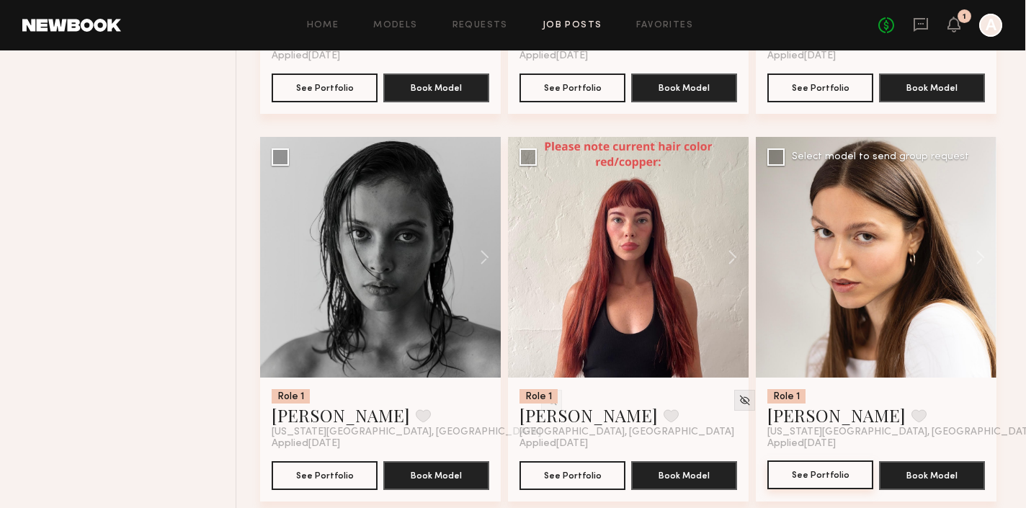
scroll to position [2836, 1]
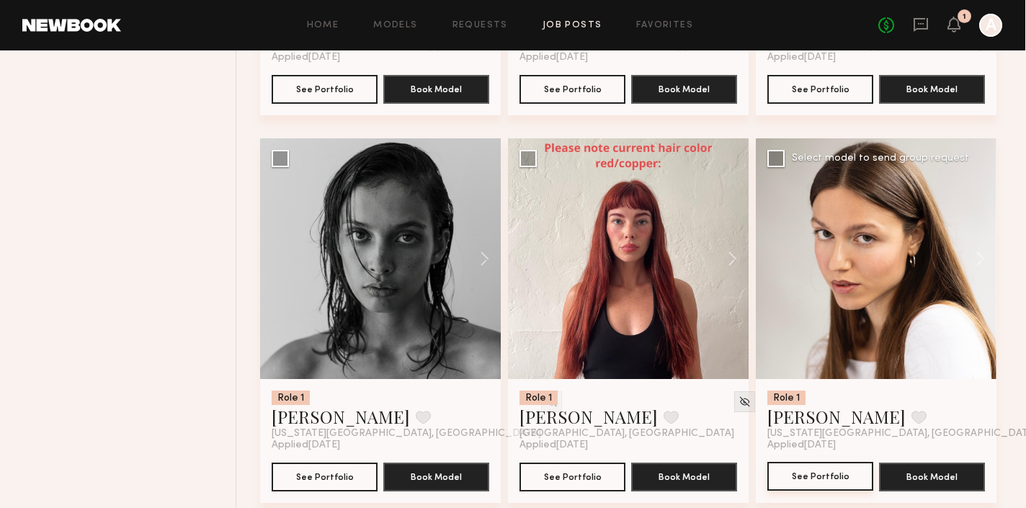
click at [783, 479] on button "See Portfolio" at bounding box center [820, 476] width 106 height 29
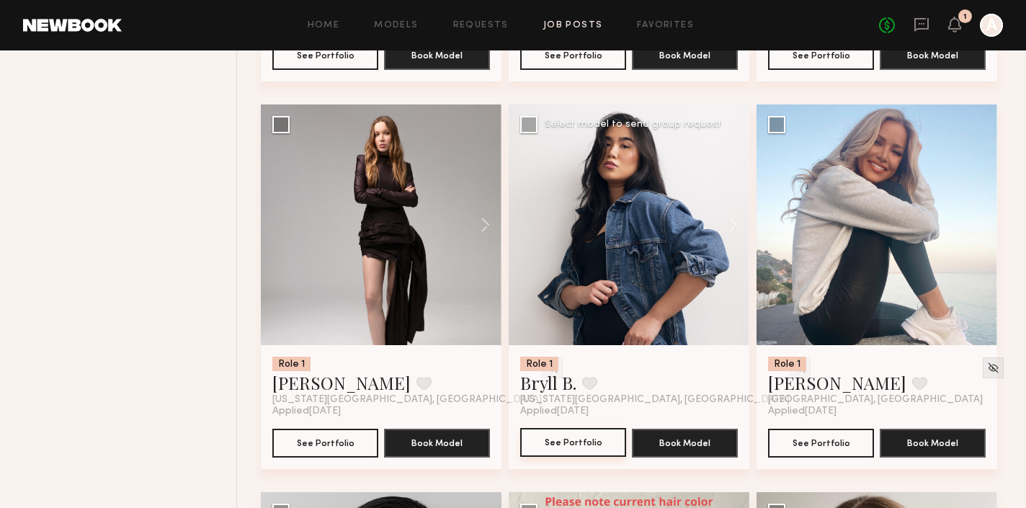
scroll to position [2484, 1]
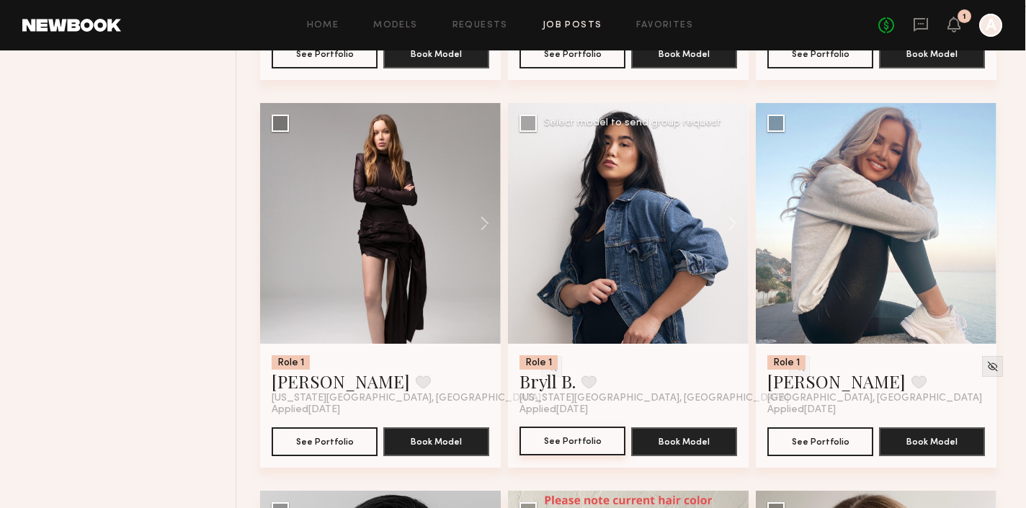
click at [570, 449] on button "See Portfolio" at bounding box center [572, 441] width 106 height 29
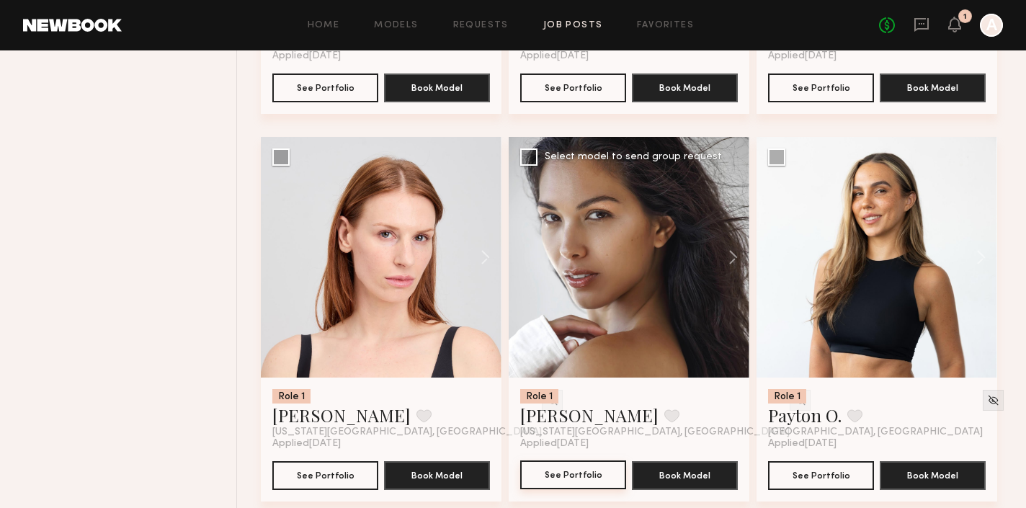
scroll to position [1672, 1]
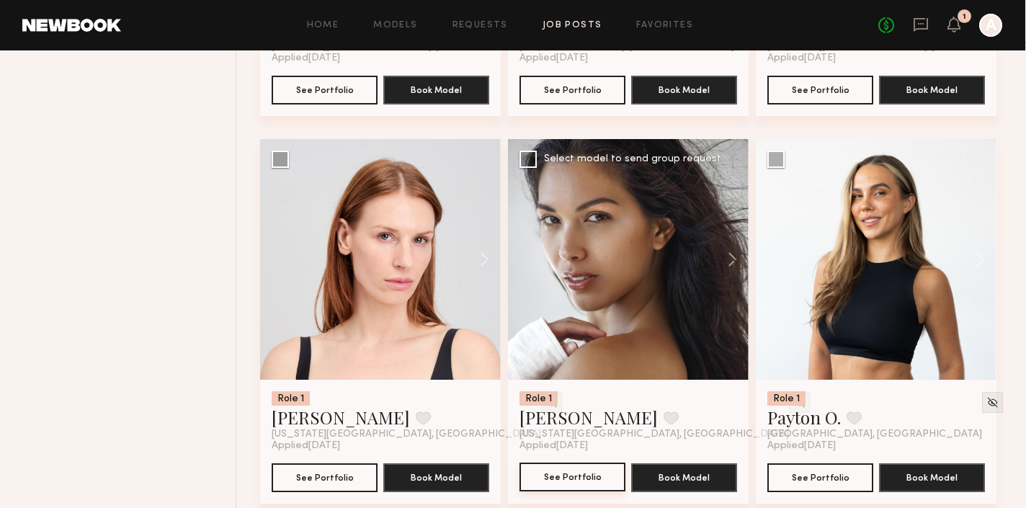
click at [573, 484] on button "See Portfolio" at bounding box center [572, 477] width 106 height 29
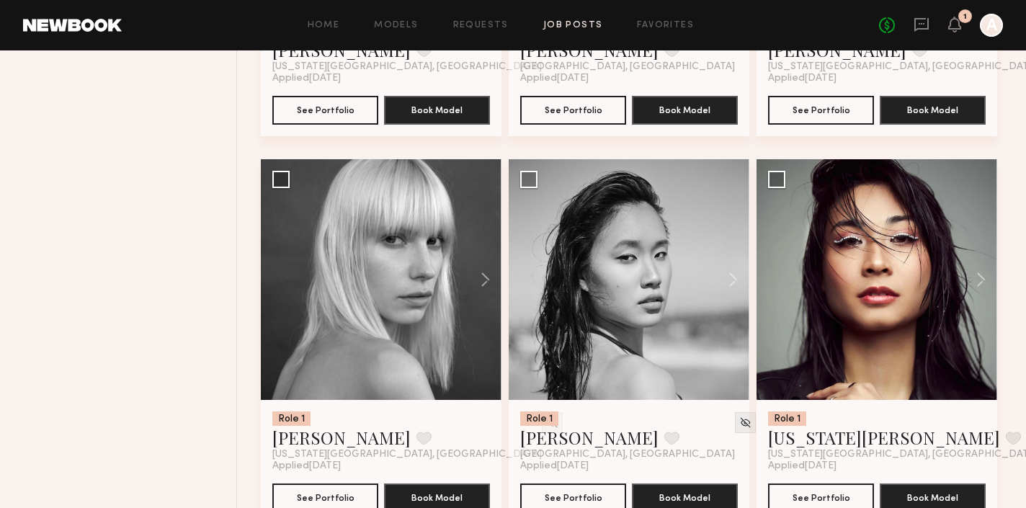
scroll to position [1272, 0]
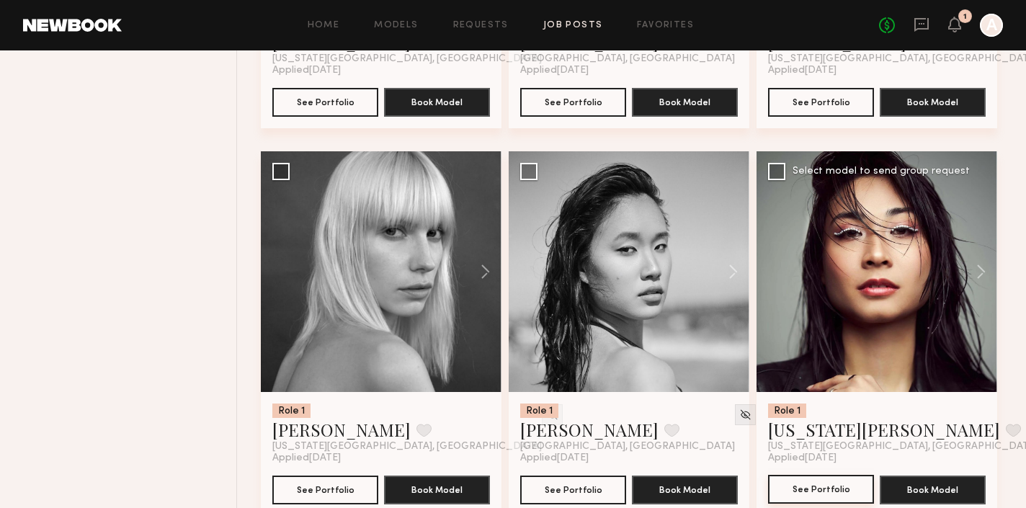
click at [810, 490] on button "See Portfolio" at bounding box center [821, 489] width 106 height 29
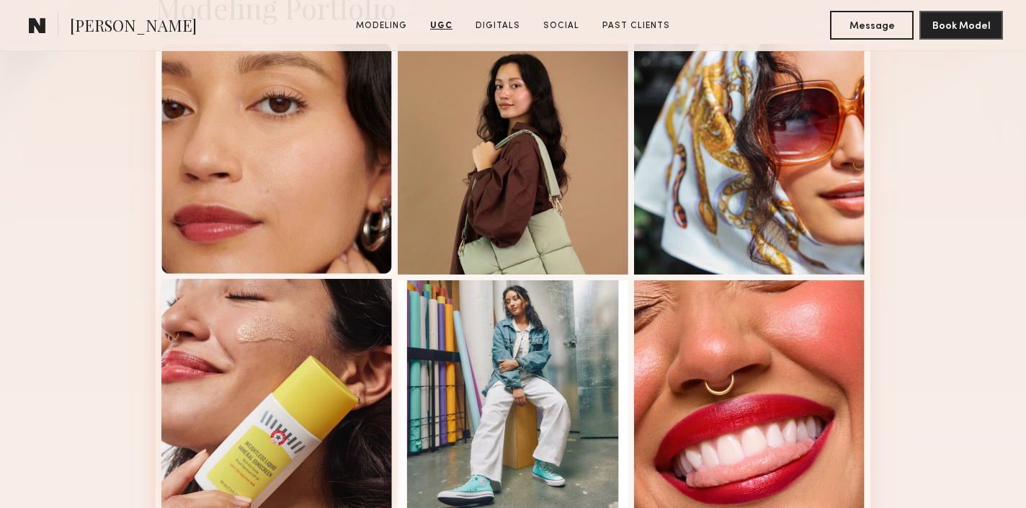
scroll to position [365, 0]
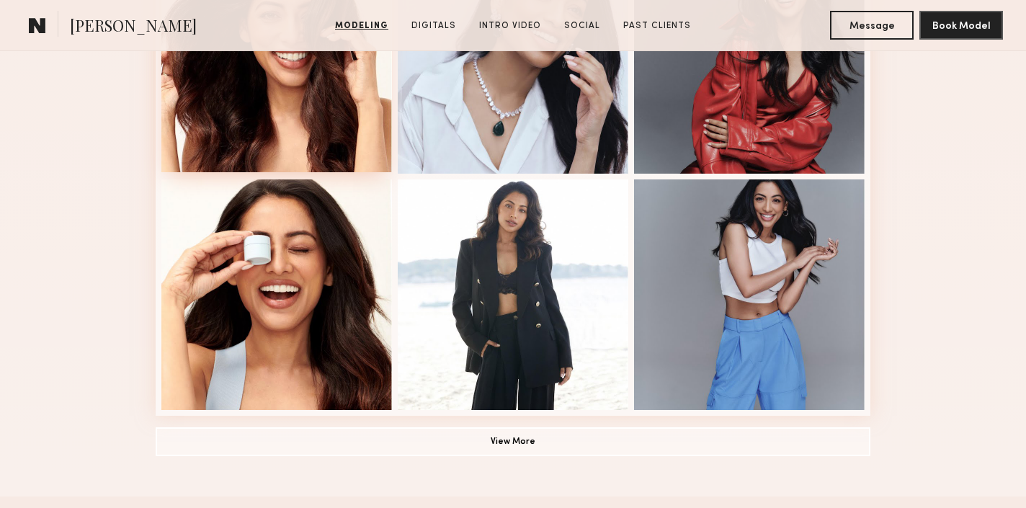
scroll to position [958, 0]
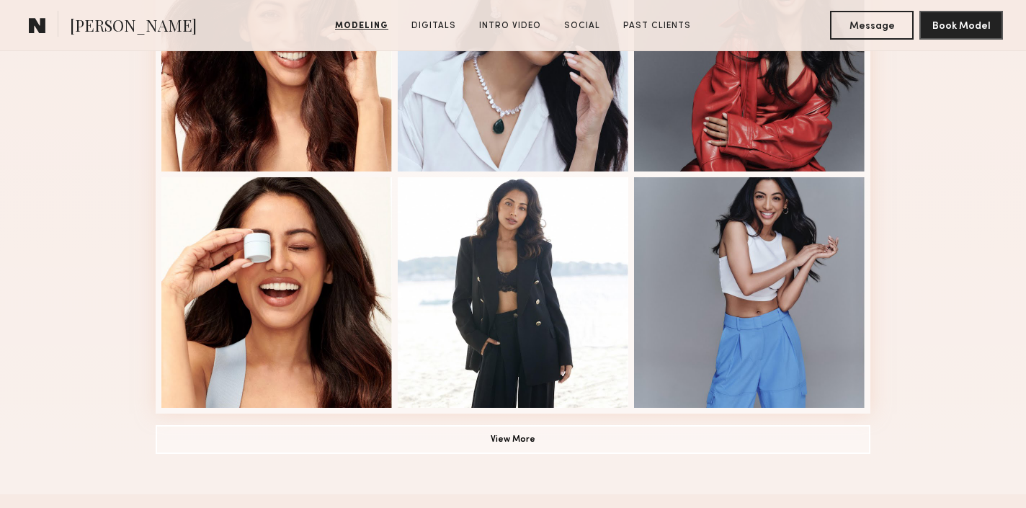
click at [448, 443] on button "View More" at bounding box center [513, 439] width 715 height 29
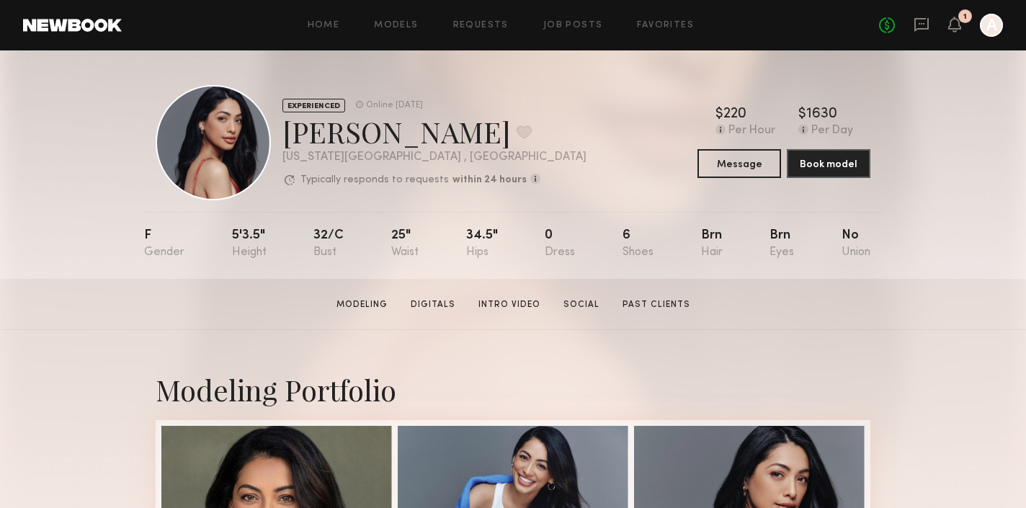
scroll to position [0, 0]
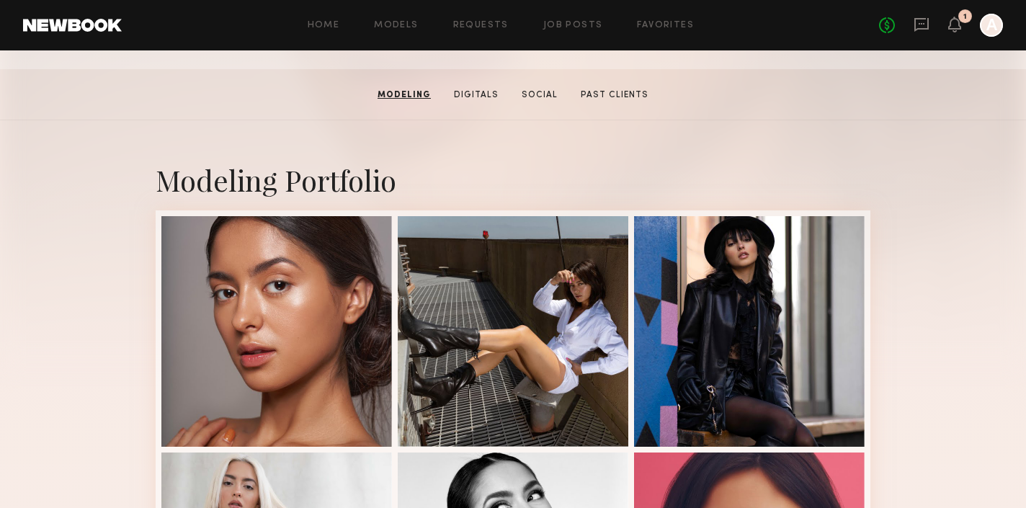
scroll to position [201, 0]
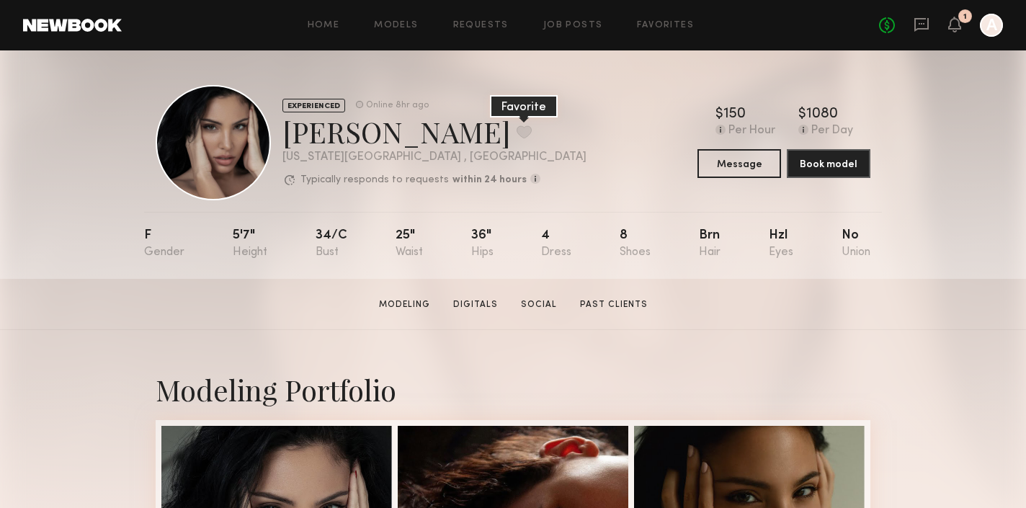
click at [517, 133] on button at bounding box center [524, 131] width 15 height 13
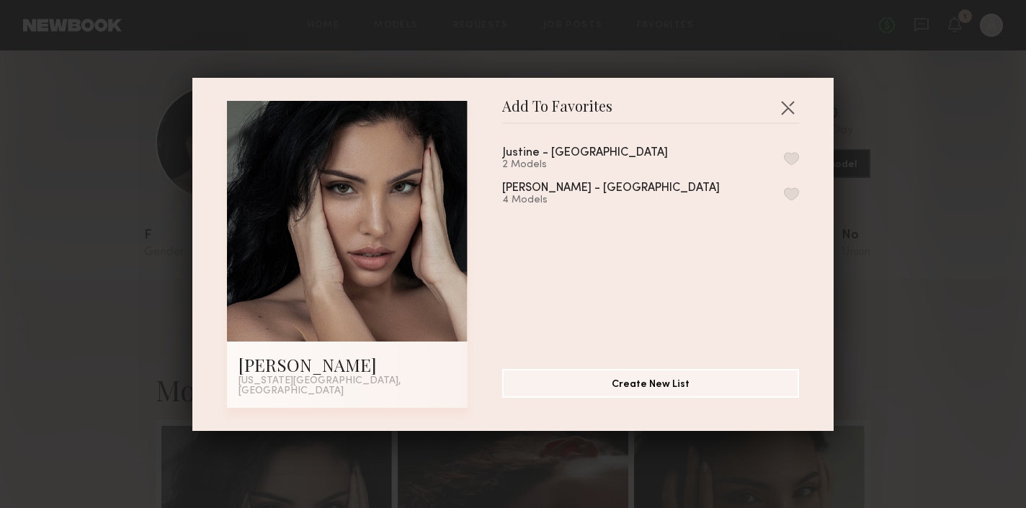
click at [788, 164] on button "button" at bounding box center [791, 158] width 15 height 13
click at [792, 110] on button "button" at bounding box center [787, 107] width 23 height 23
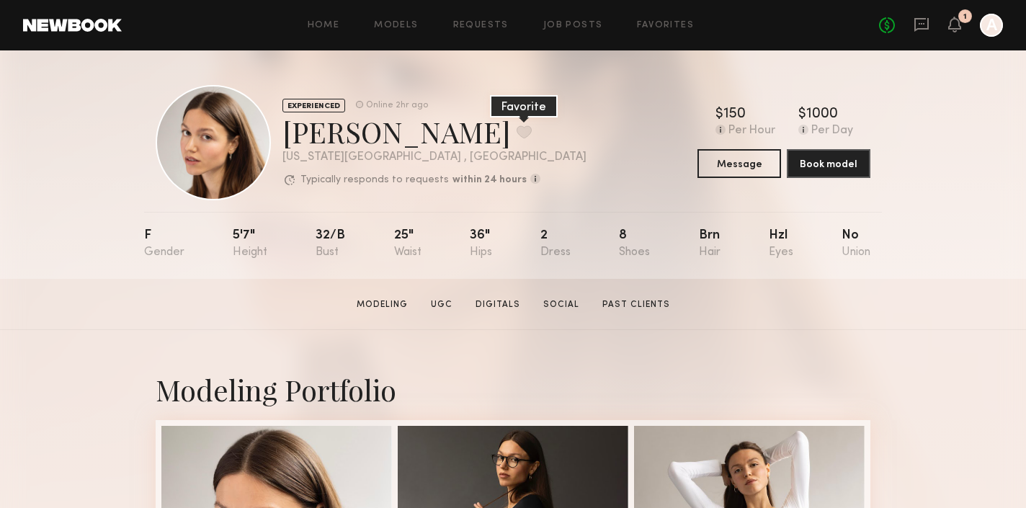
click at [517, 132] on button at bounding box center [524, 131] width 15 height 13
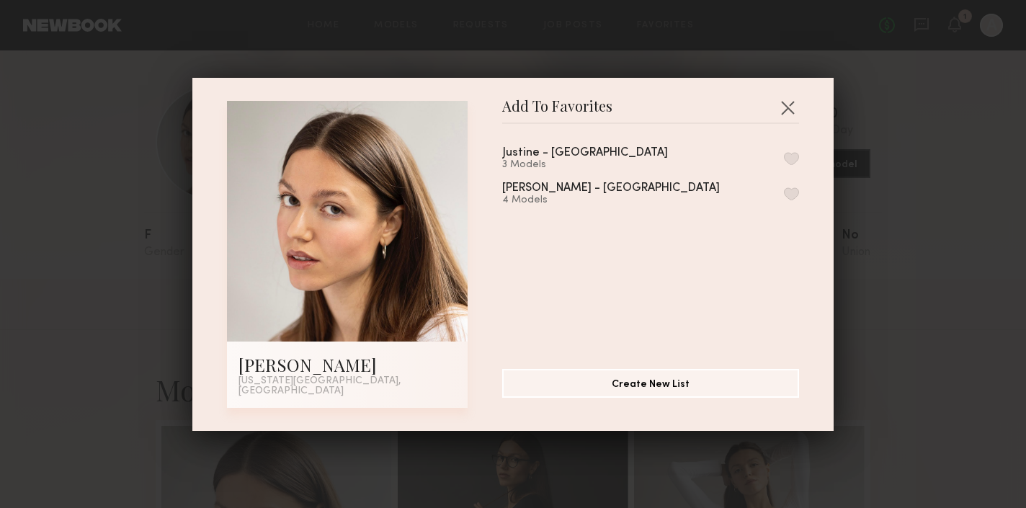
click at [790, 161] on button "button" at bounding box center [791, 158] width 15 height 13
click at [788, 109] on button "button" at bounding box center [787, 107] width 23 height 23
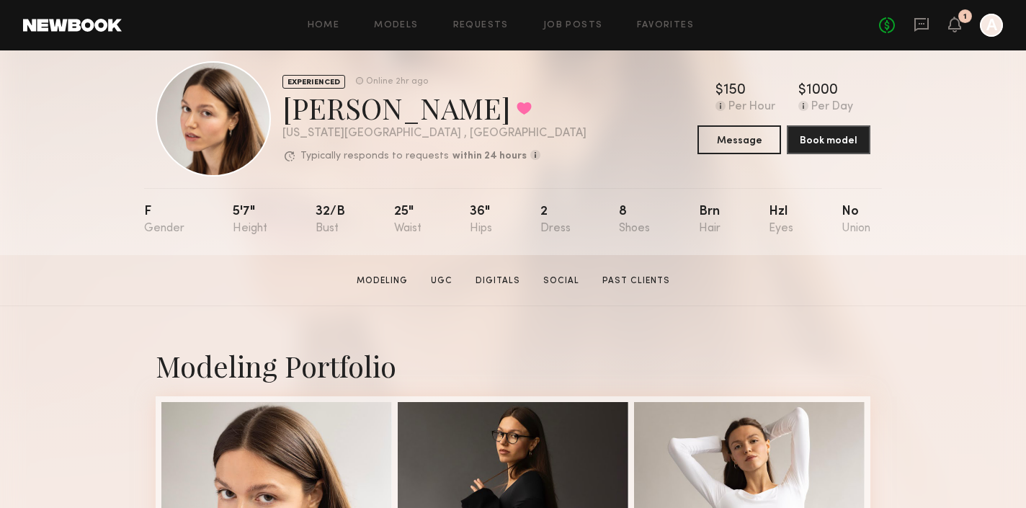
scroll to position [24, 0]
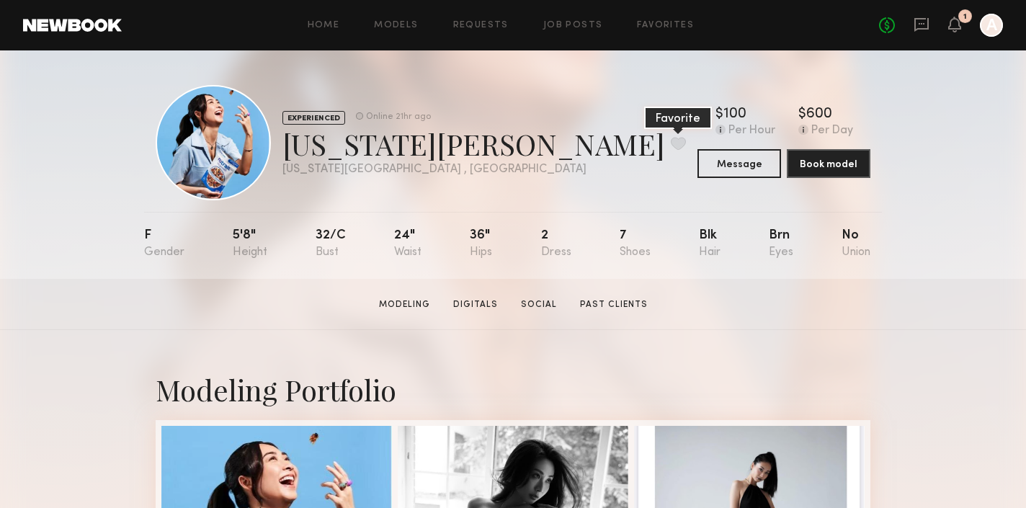
click at [671, 143] on button at bounding box center [678, 143] width 15 height 13
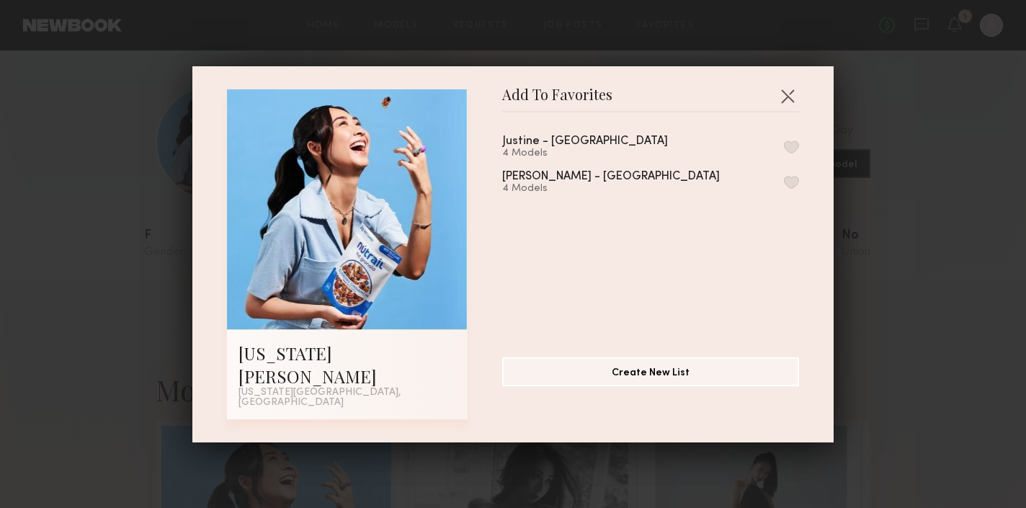
click at [789, 153] on button "button" at bounding box center [791, 146] width 15 height 13
click at [785, 107] on button "button" at bounding box center [787, 95] width 23 height 23
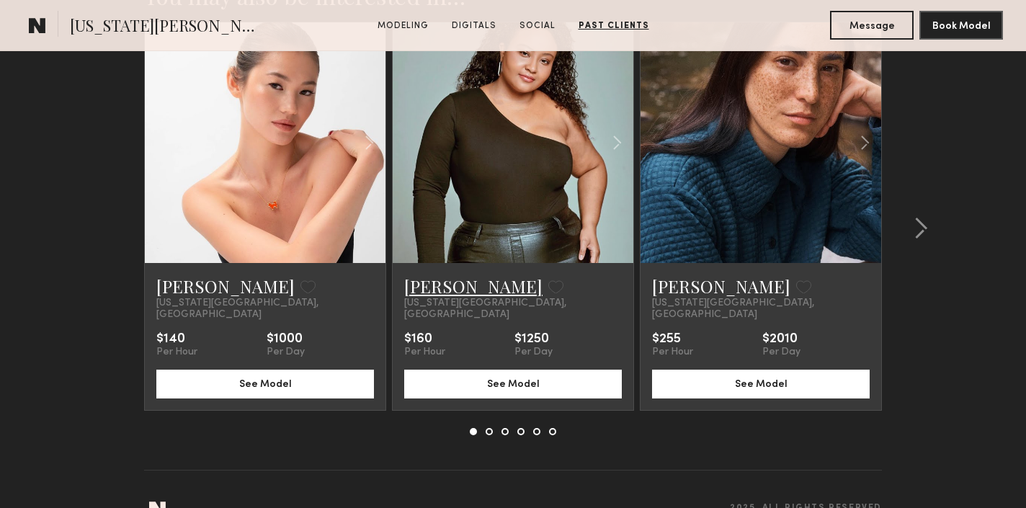
scroll to position [2430, 0]
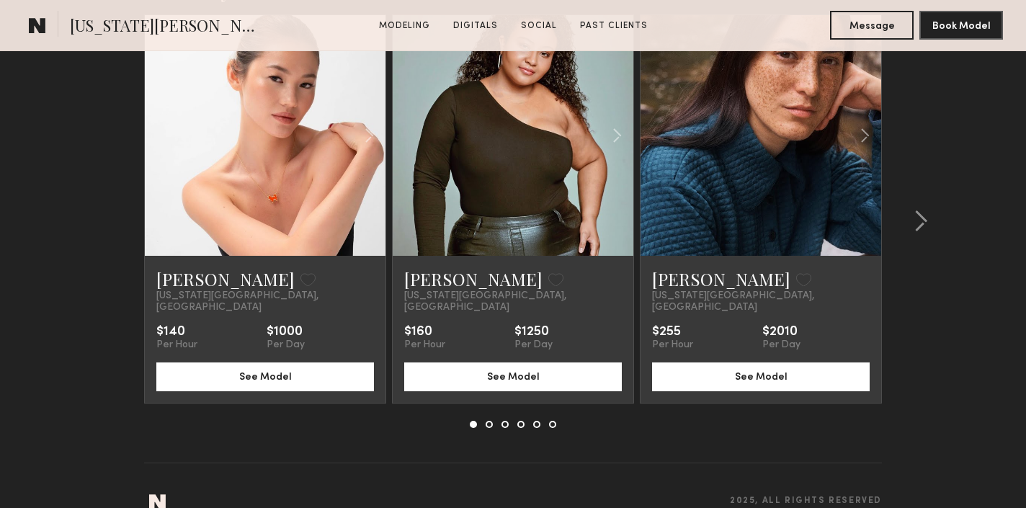
click at [243, 208] on link at bounding box center [265, 135] width 82 height 241
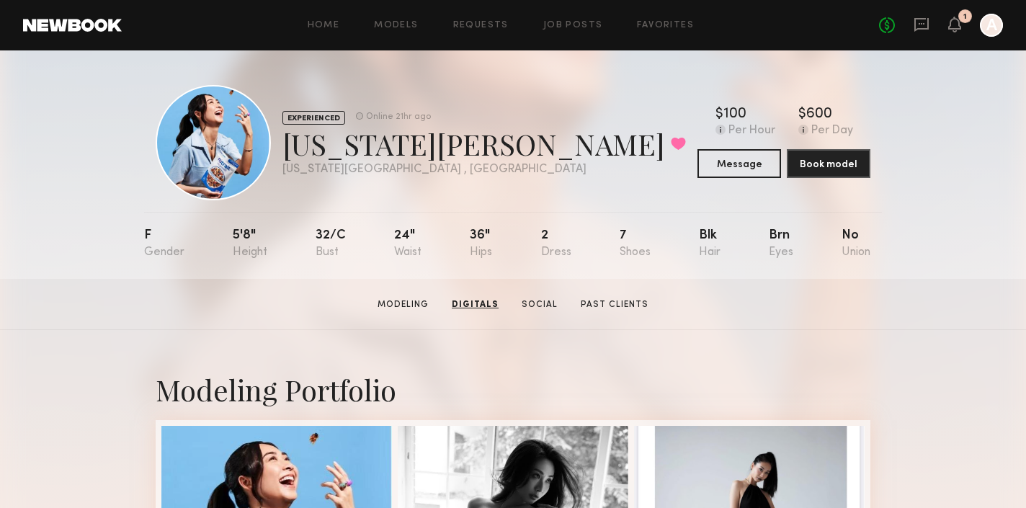
scroll to position [0, 0]
click at [664, 21] on link "Favorites" at bounding box center [665, 25] width 57 height 9
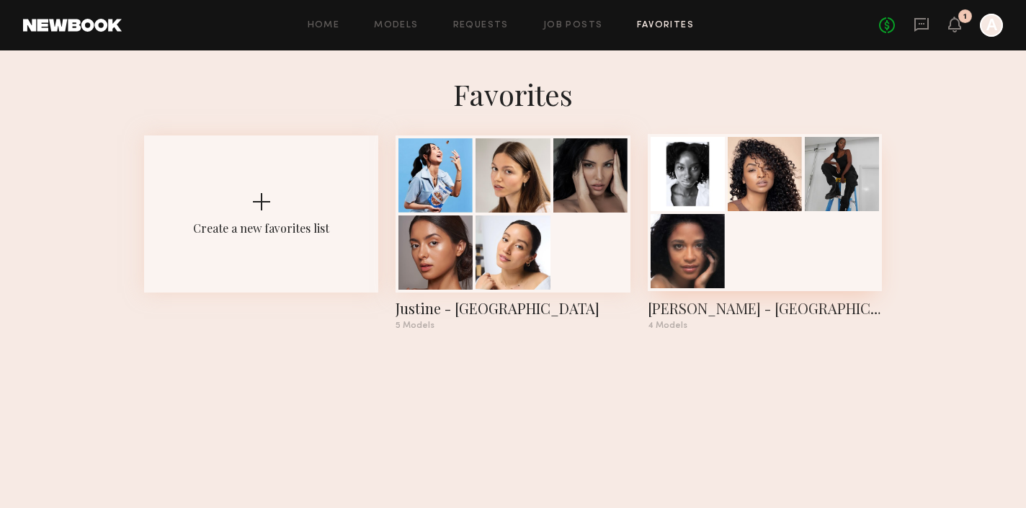
click at [744, 261] on div at bounding box center [765, 212] width 234 height 157
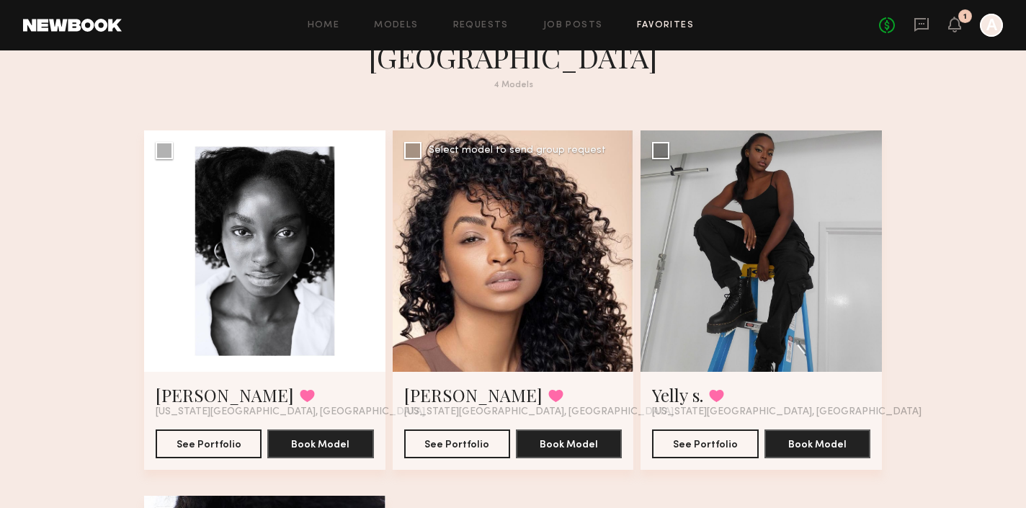
scroll to position [75, 0]
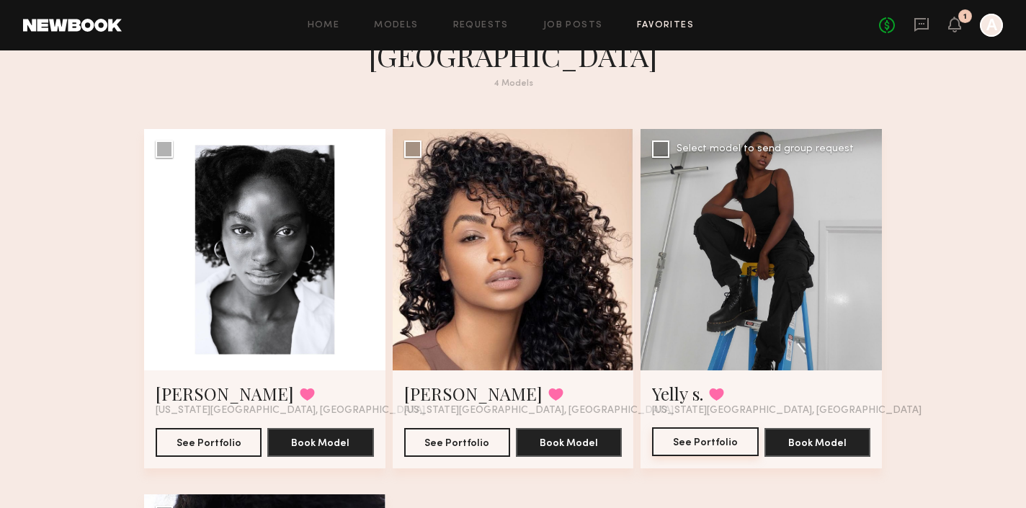
click at [709, 427] on button "See Portfolio" at bounding box center [705, 441] width 106 height 29
click at [523, 382] on div "Tirzah E. Favorited New York City, NY" at bounding box center [513, 399] width 218 height 35
click at [473, 427] on button "See Portfolio" at bounding box center [457, 441] width 106 height 29
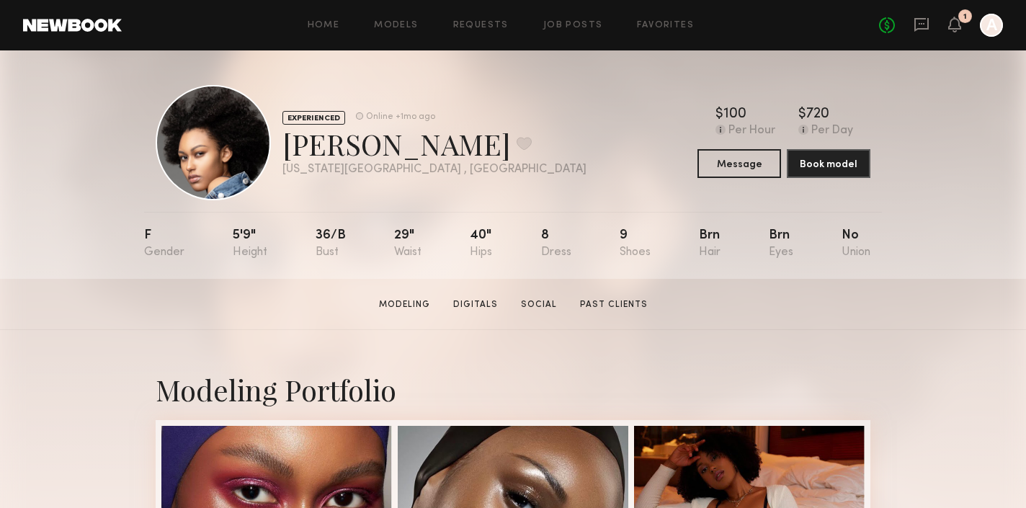
scroll to position [1, 0]
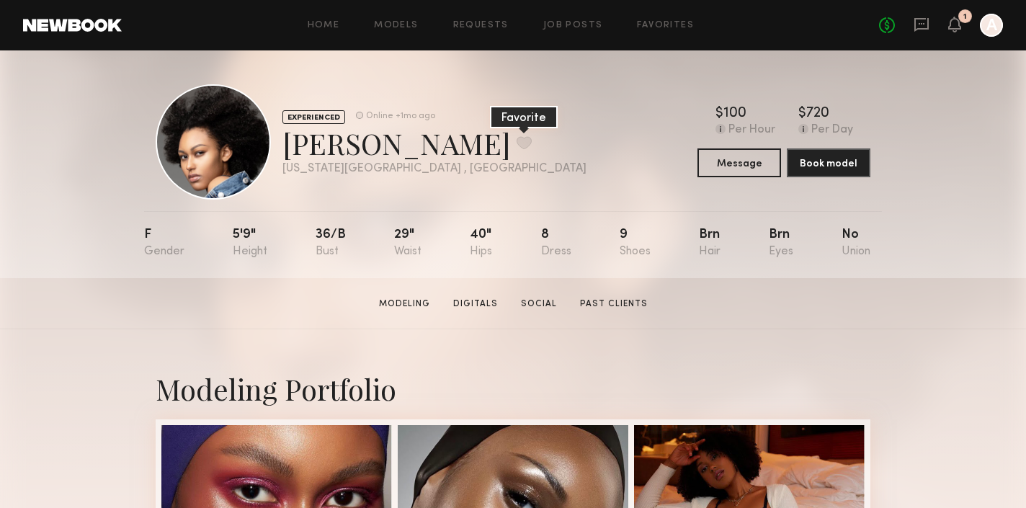
click at [517, 144] on button at bounding box center [524, 142] width 15 height 13
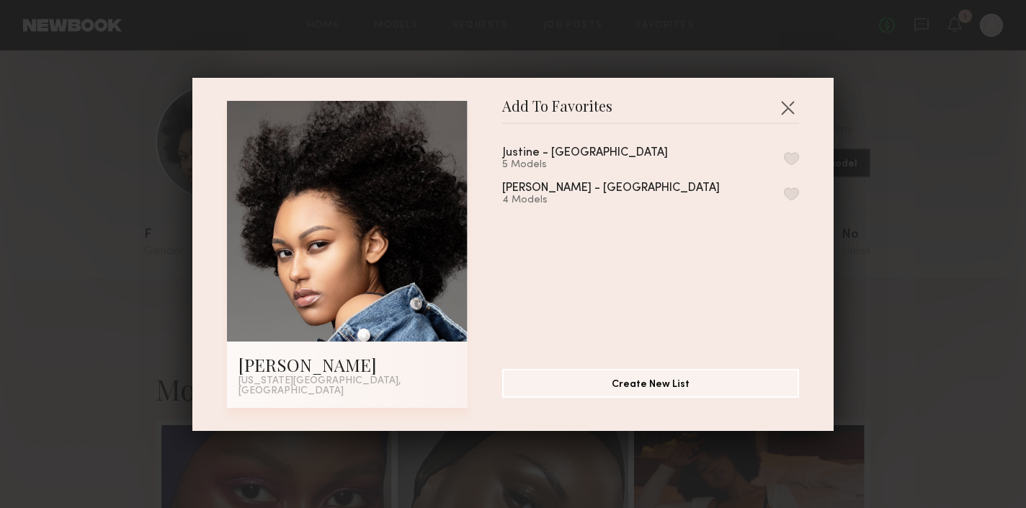
click at [793, 197] on button "button" at bounding box center [791, 193] width 15 height 13
click at [784, 113] on button "button" at bounding box center [787, 107] width 23 height 23
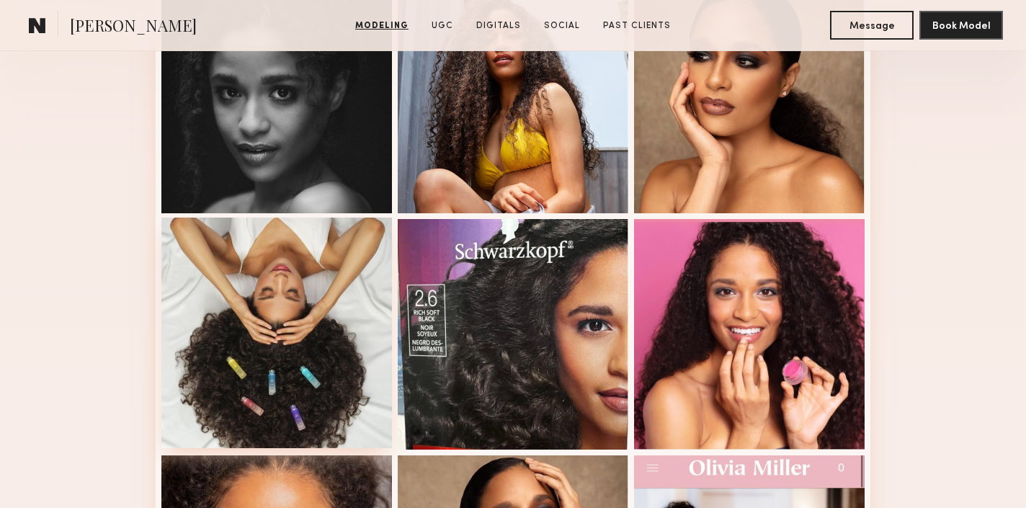
scroll to position [424, 0]
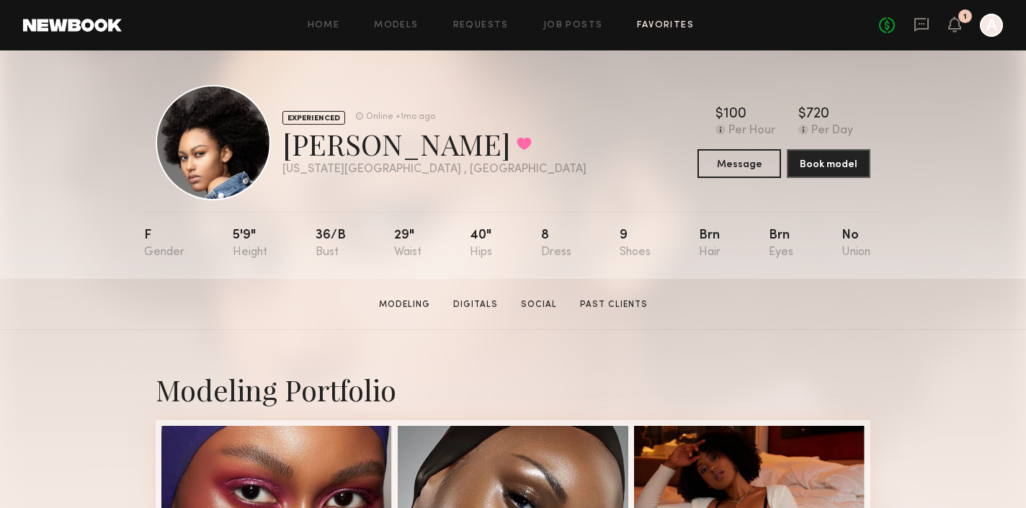
click at [642, 23] on link "Favorites" at bounding box center [665, 25] width 57 height 9
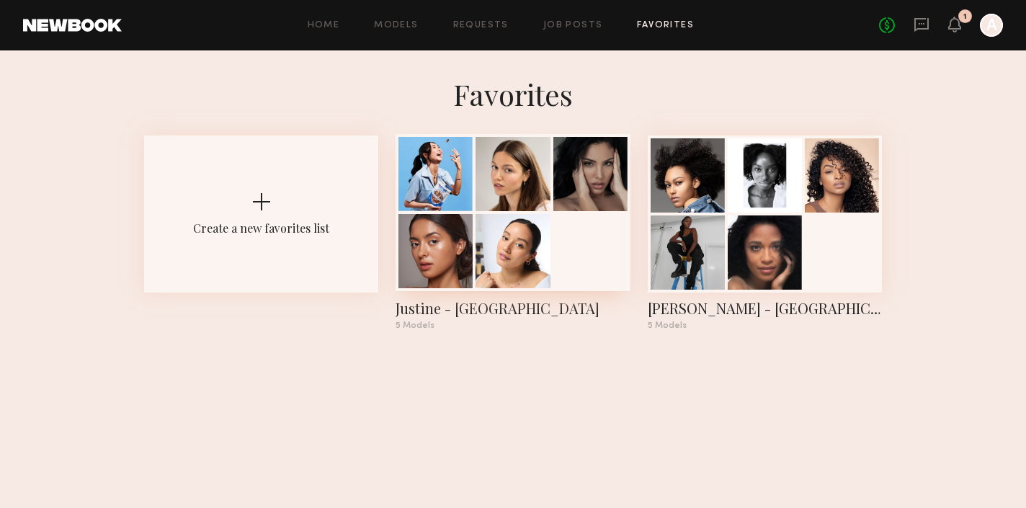
click at [563, 244] on div at bounding box center [513, 212] width 234 height 157
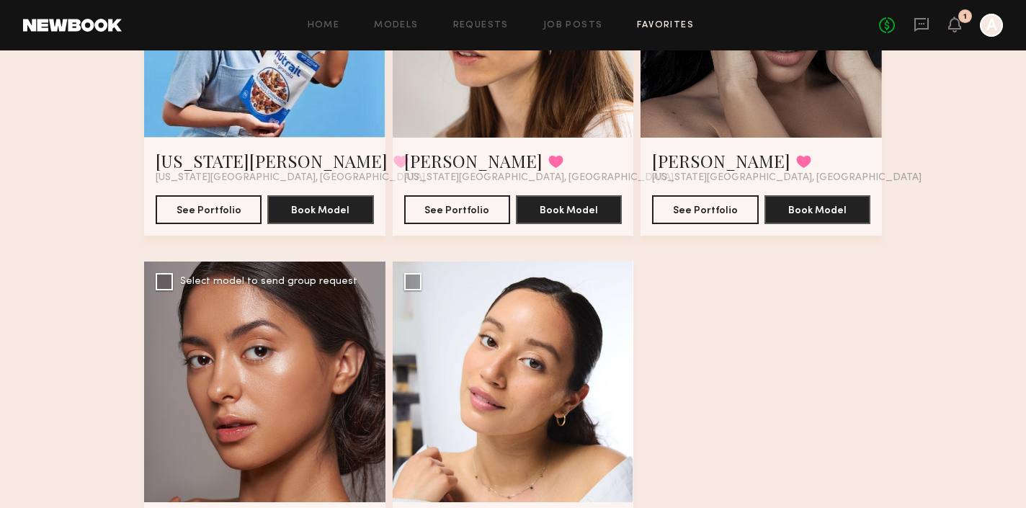
scroll to position [272, 0]
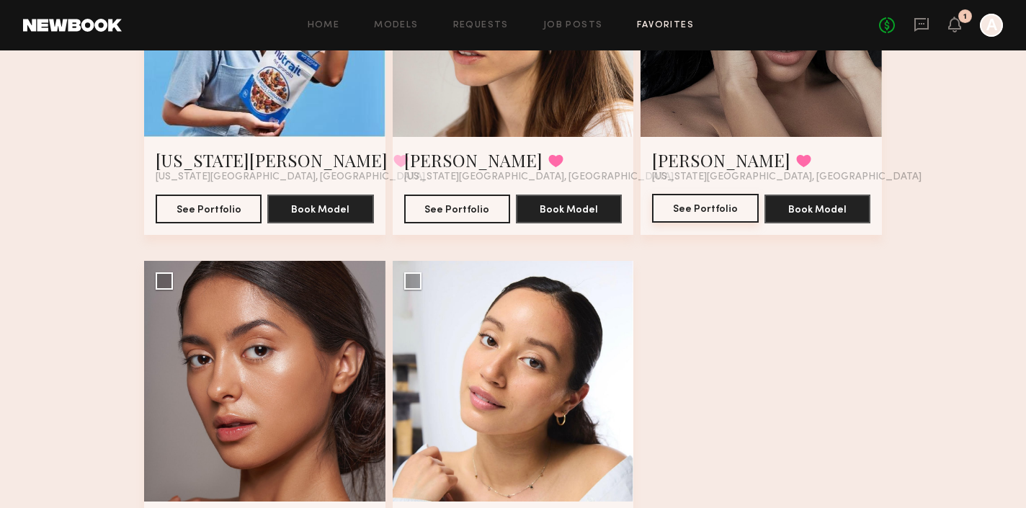
click at [692, 206] on button "See Portfolio" at bounding box center [705, 208] width 106 height 29
click at [187, 373] on div at bounding box center [264, 381] width 241 height 241
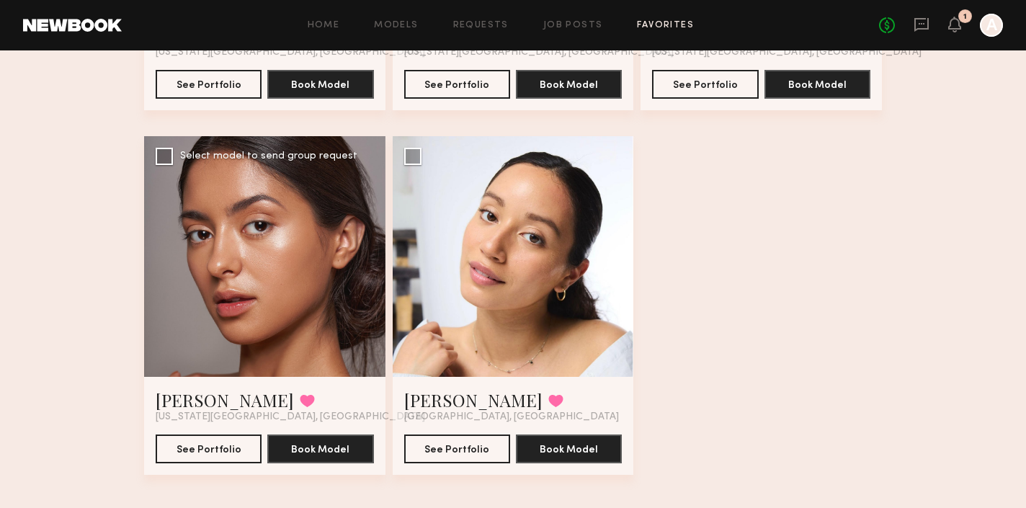
scroll to position [411, 0]
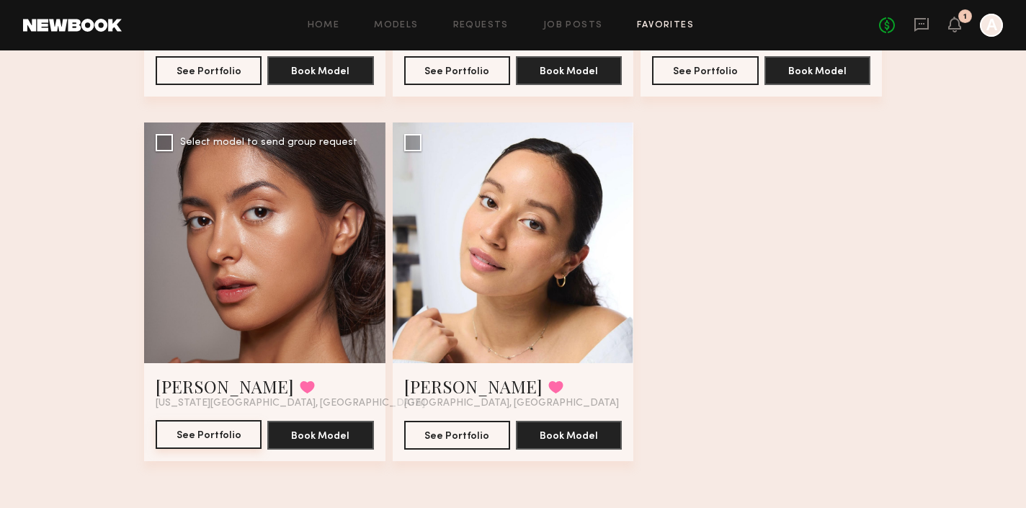
click at [225, 432] on button "See Portfolio" at bounding box center [209, 434] width 106 height 29
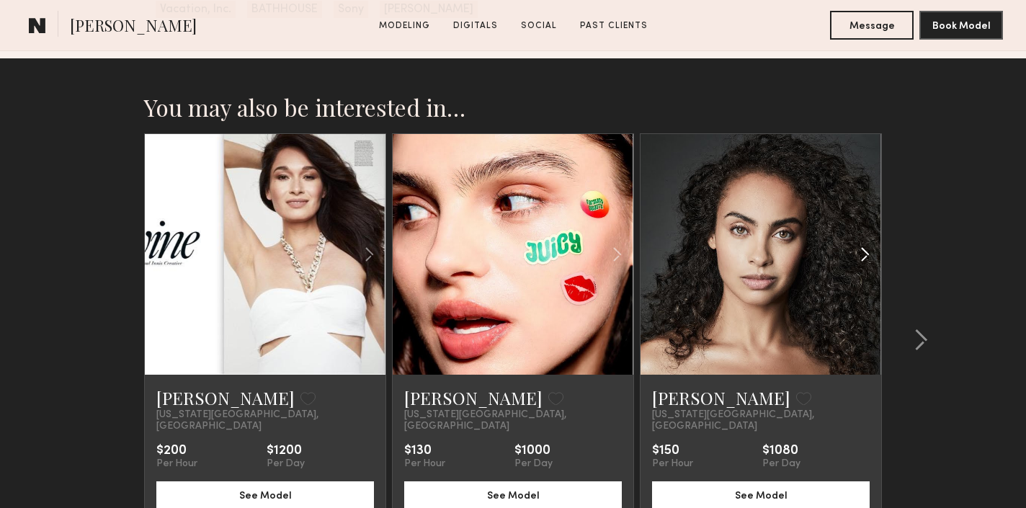
scroll to position [2870, 0]
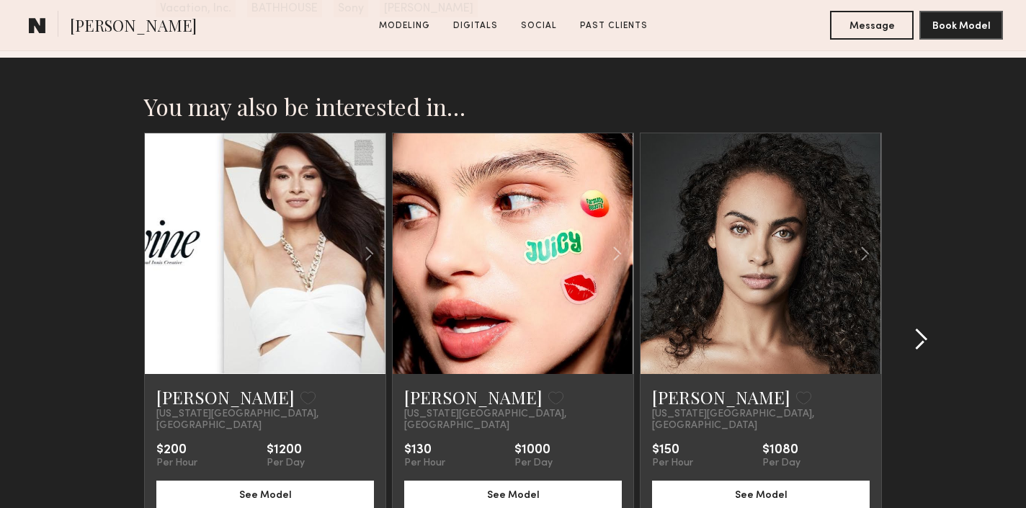
click at [922, 328] on common-icon at bounding box center [921, 339] width 14 height 23
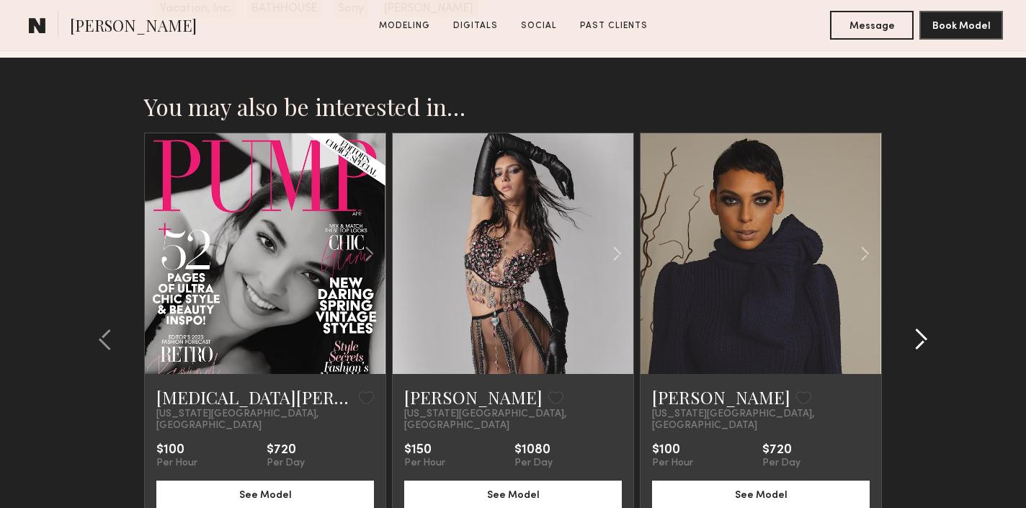
click at [922, 328] on common-icon at bounding box center [921, 339] width 14 height 23
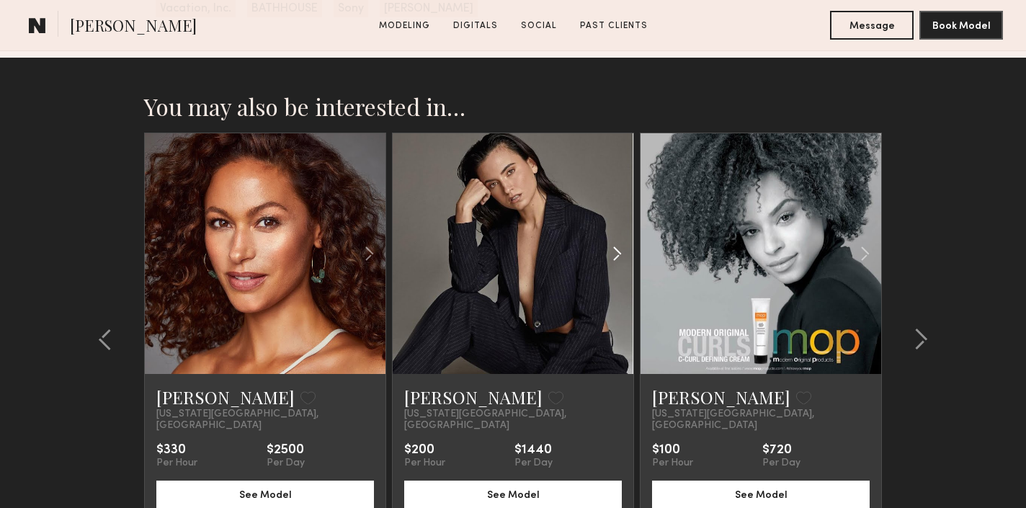
click at [615, 240] on common-icon at bounding box center [617, 253] width 21 height 27
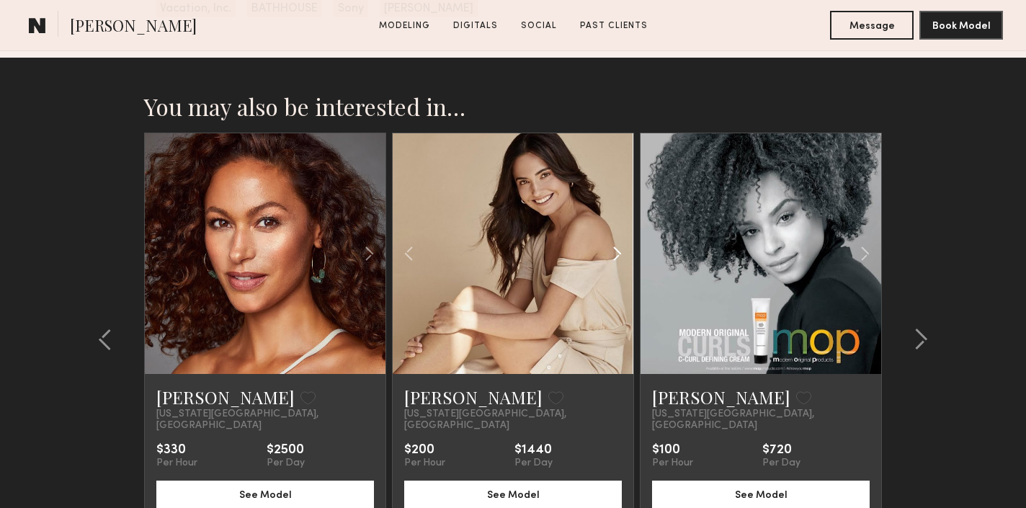
click at [615, 240] on common-icon at bounding box center [617, 253] width 21 height 27
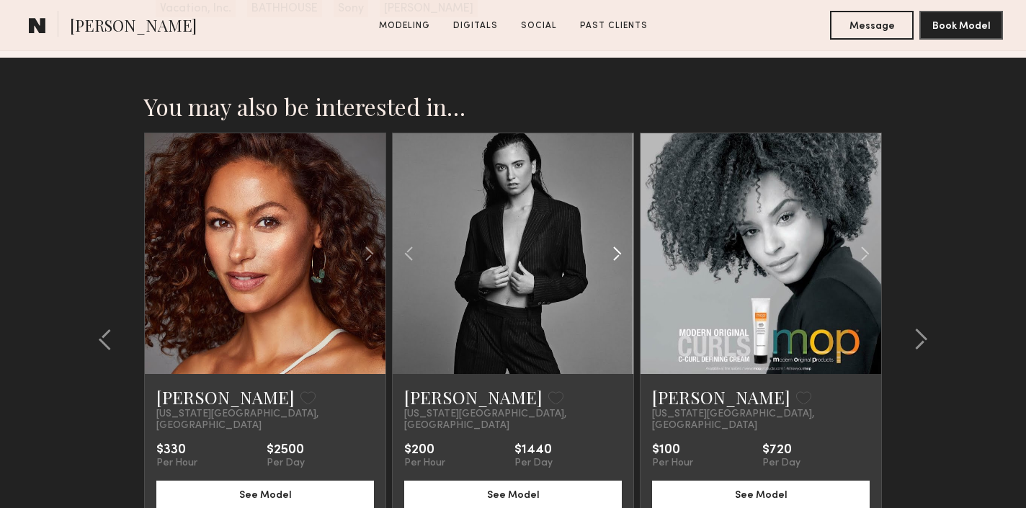
click at [615, 240] on common-icon at bounding box center [617, 253] width 21 height 27
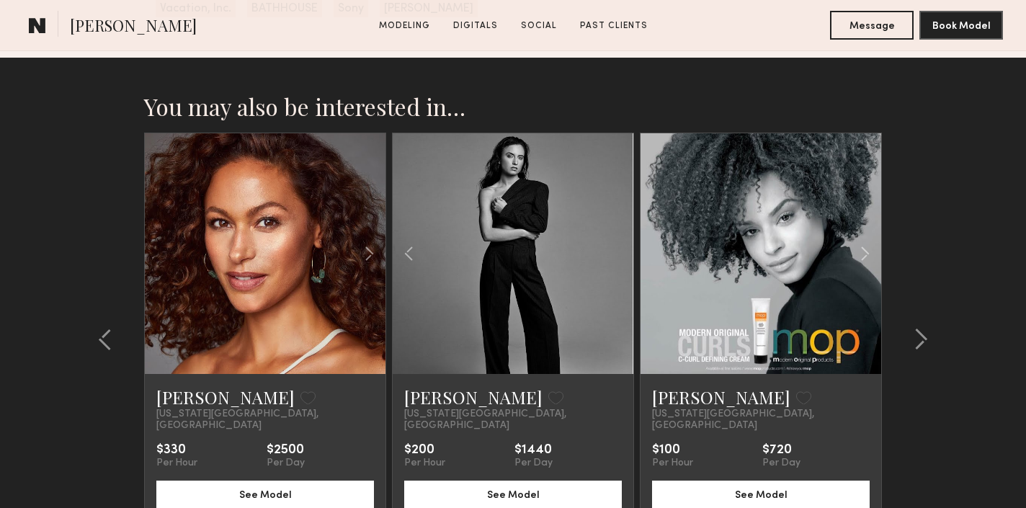
click at [615, 223] on div at bounding box center [513, 253] width 241 height 241
click at [919, 328] on common-icon at bounding box center [921, 339] width 14 height 23
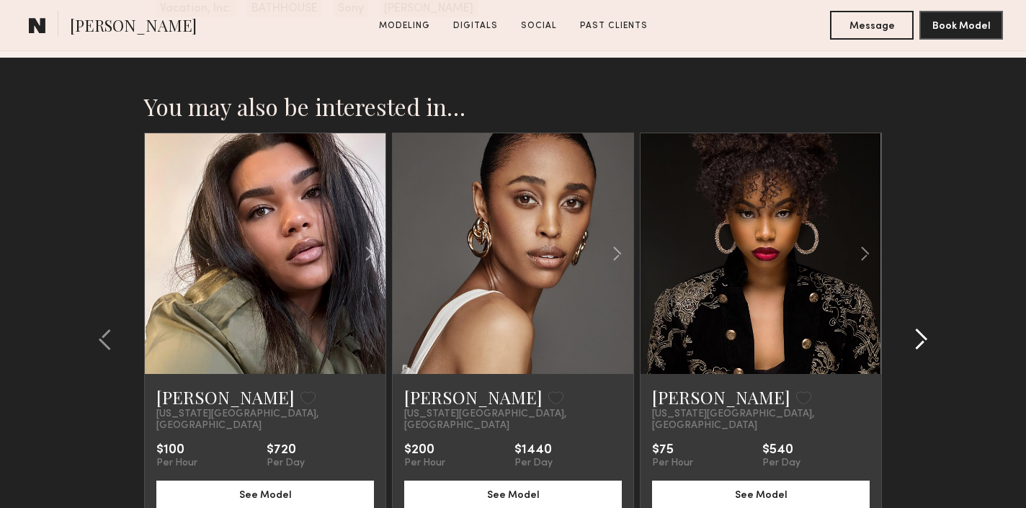
scroll to position [2870, 0]
click at [919, 328] on common-icon at bounding box center [921, 339] width 14 height 23
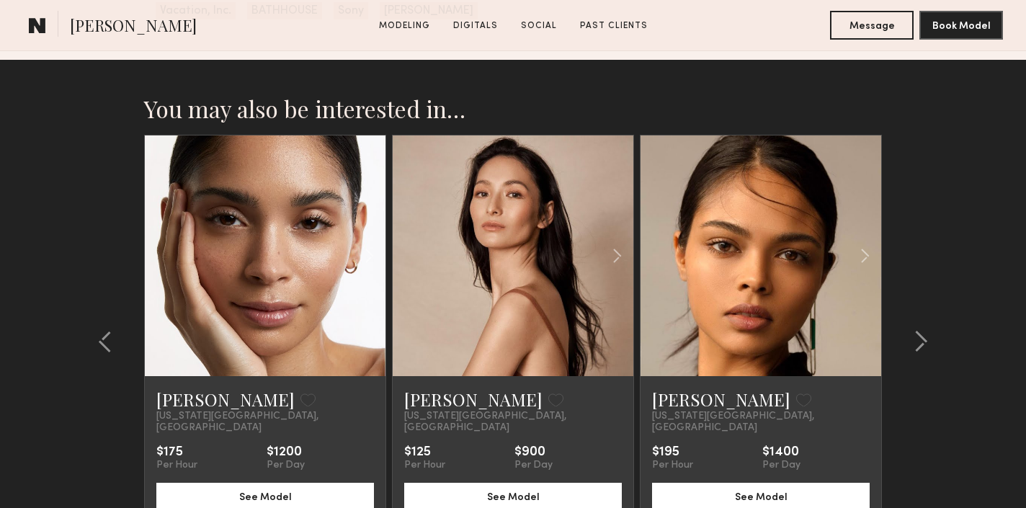
scroll to position [2872, 0]
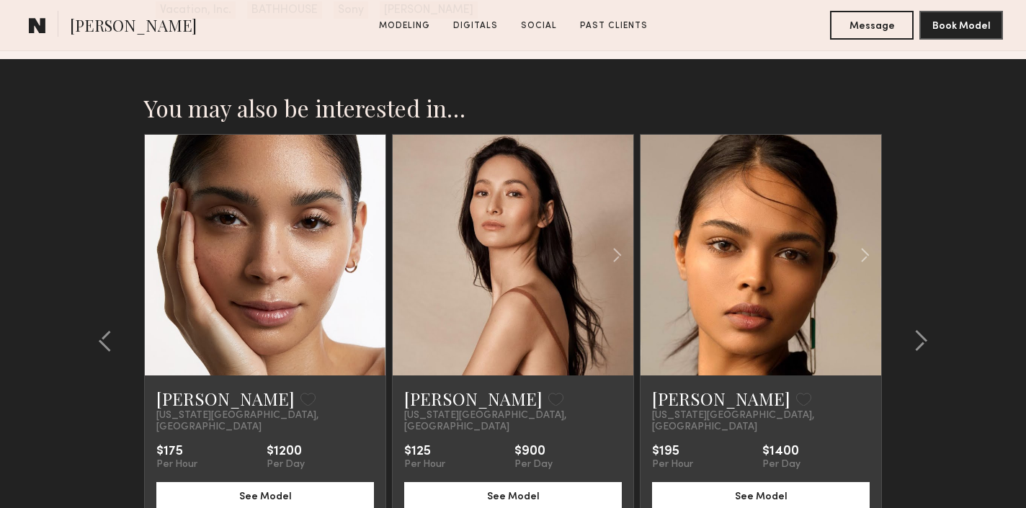
click at [558, 387] on div "Áine C. Favorite" at bounding box center [513, 398] width 218 height 23
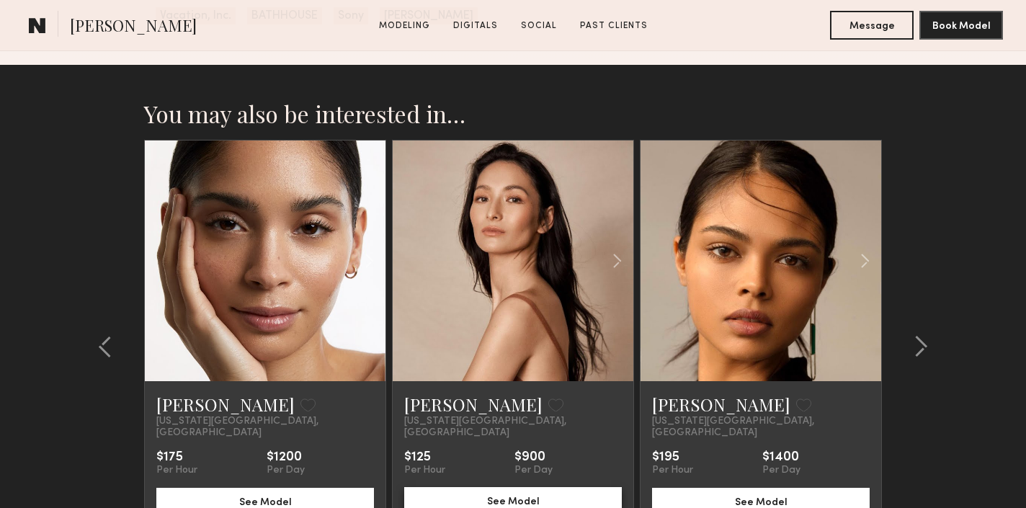
click at [538, 487] on button "See Model" at bounding box center [513, 501] width 218 height 29
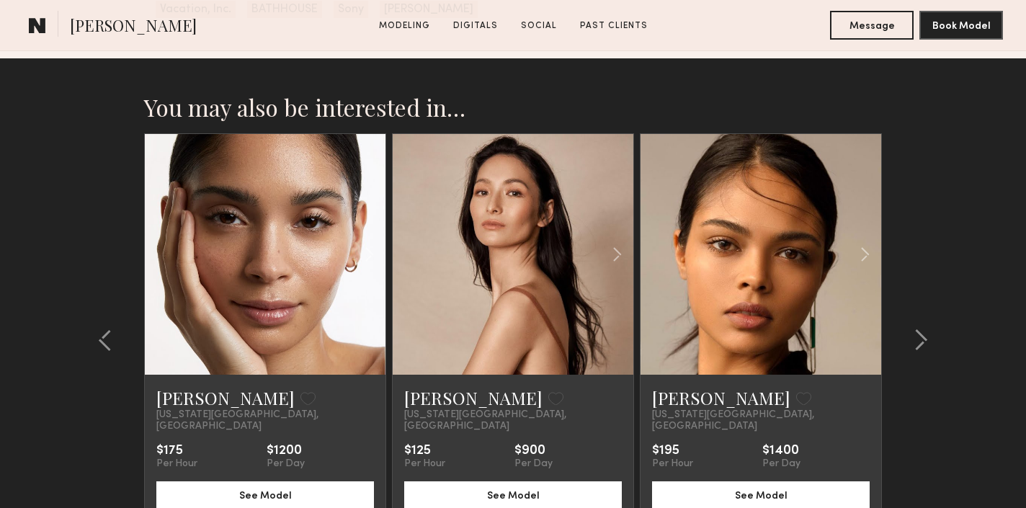
scroll to position [2868, 0]
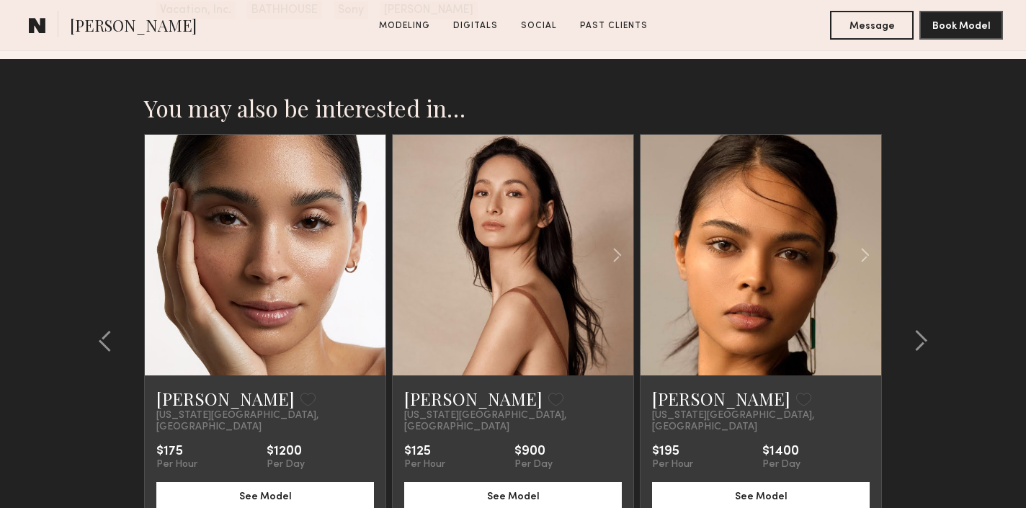
click at [926, 329] on common-icon at bounding box center [921, 340] width 14 height 23
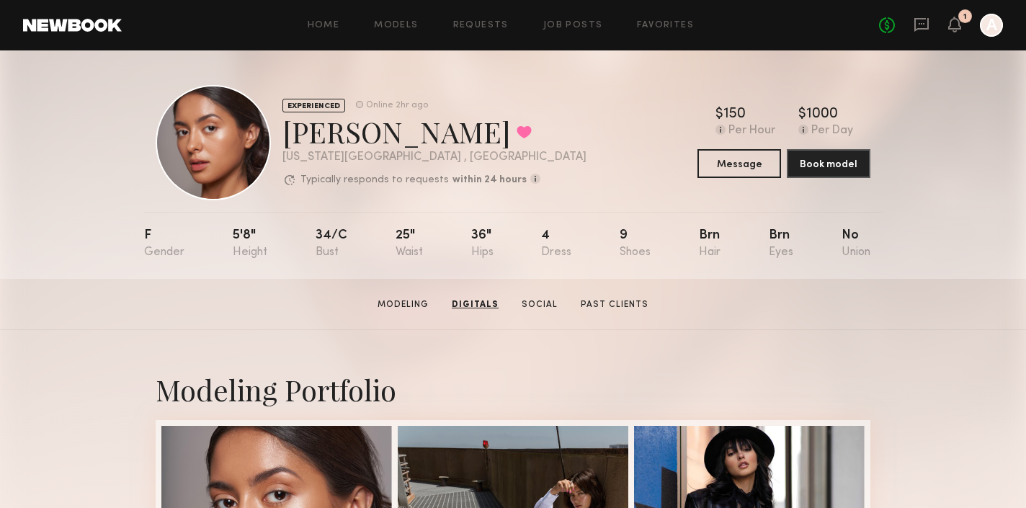
scroll to position [0, 0]
